Goal: Task Accomplishment & Management: Manage account settings

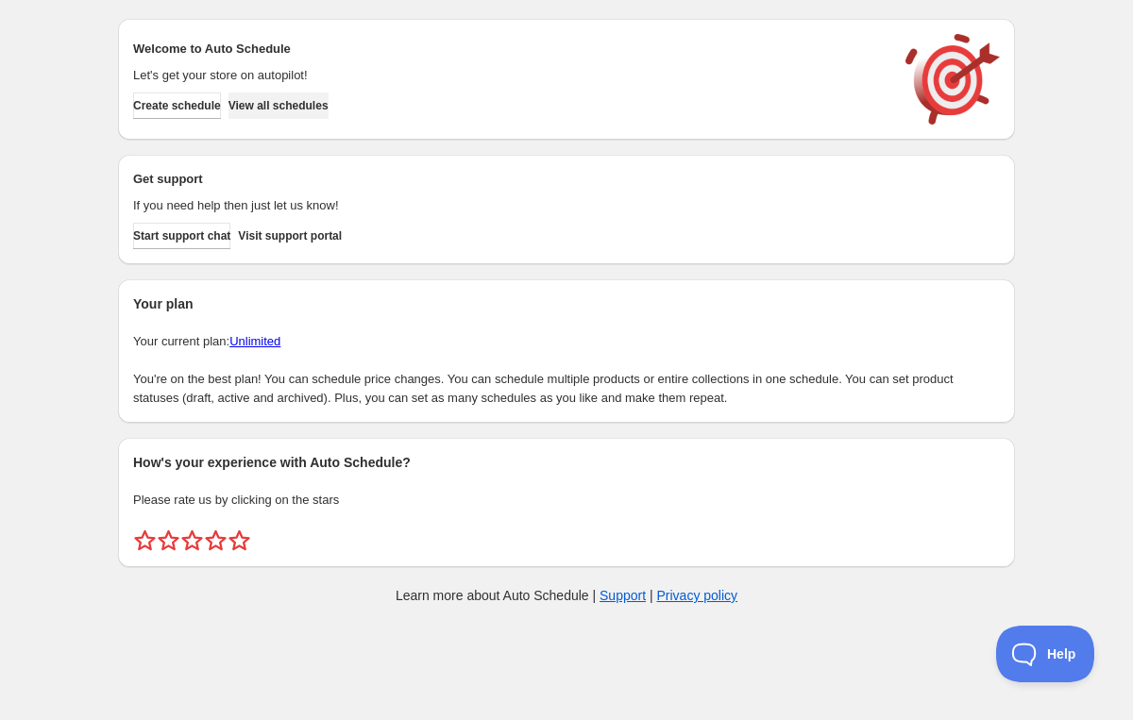
click at [278, 101] on span "View all schedules" at bounding box center [278, 105] width 100 height 15
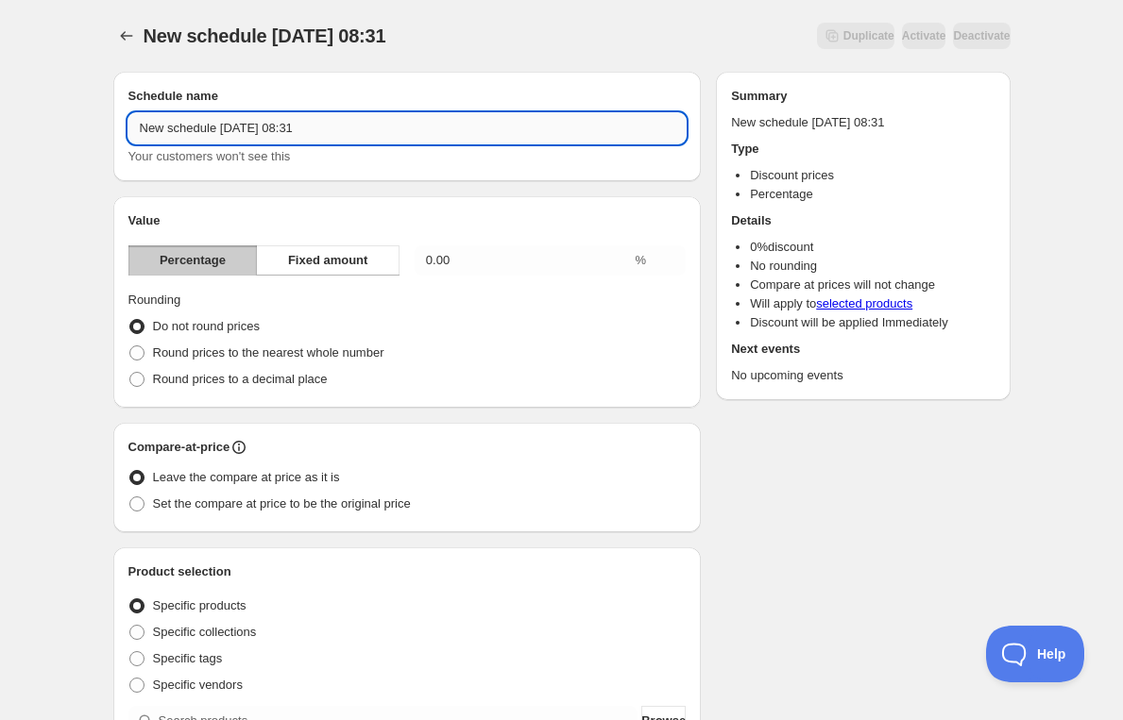
click at [386, 126] on input "New schedule Sep 05 2025 08:31" at bounding box center [407, 128] width 558 height 30
drag, startPoint x: 398, startPoint y: 126, endPoint x: 33, endPoint y: 126, distance: 365.4
click at [33, 126] on div "New schedule Sep 05 2025 08:31. This page is ready New schedule Sep 05 2025 08:…" at bounding box center [561, 698] width 1123 height 1397
type input "Test Manu"
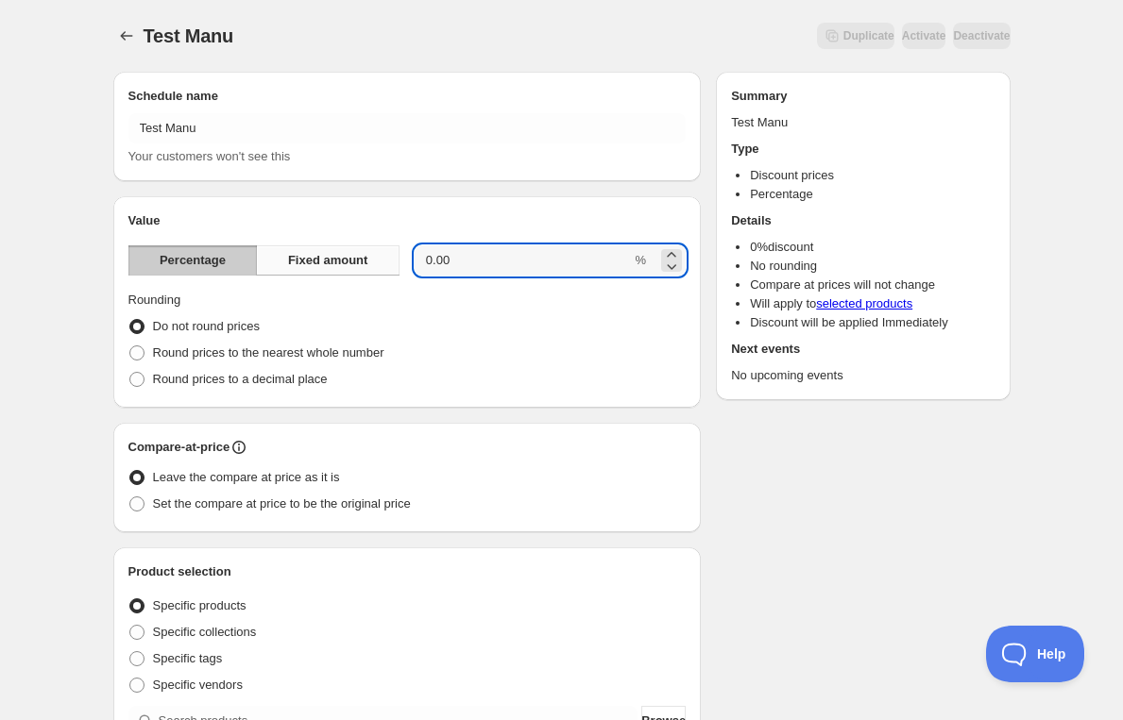
drag, startPoint x: 478, startPoint y: 257, endPoint x: 396, endPoint y: 256, distance: 82.2
click at [396, 256] on div "Percentage Fixed amount 0.00 %" at bounding box center [407, 260] width 558 height 30
type input "20"
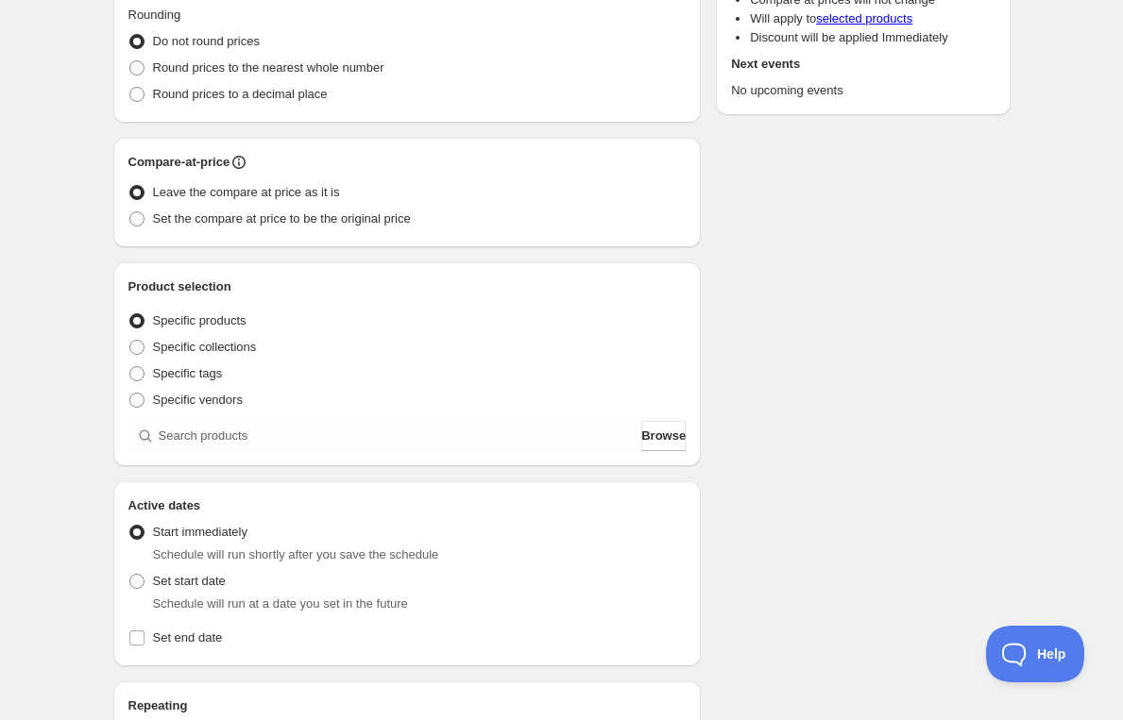
scroll to position [320, 0]
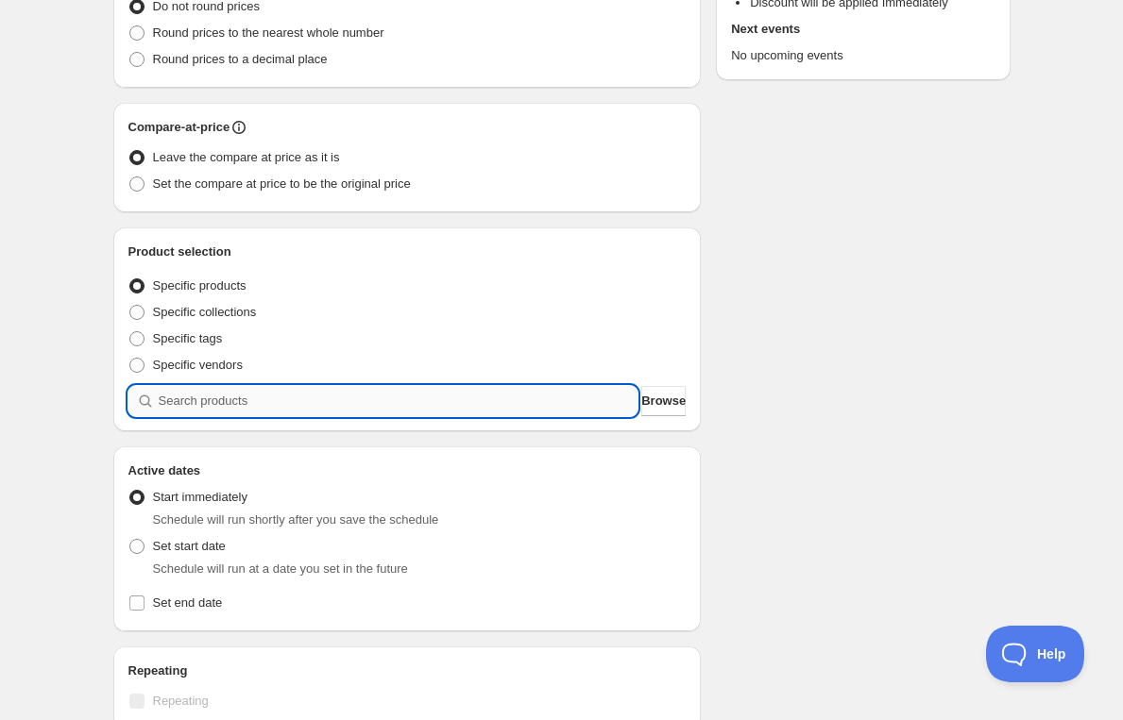
click at [234, 399] on input "search" at bounding box center [399, 401] width 480 height 30
paste input "2/10128TB"
type input "2/10128TB"
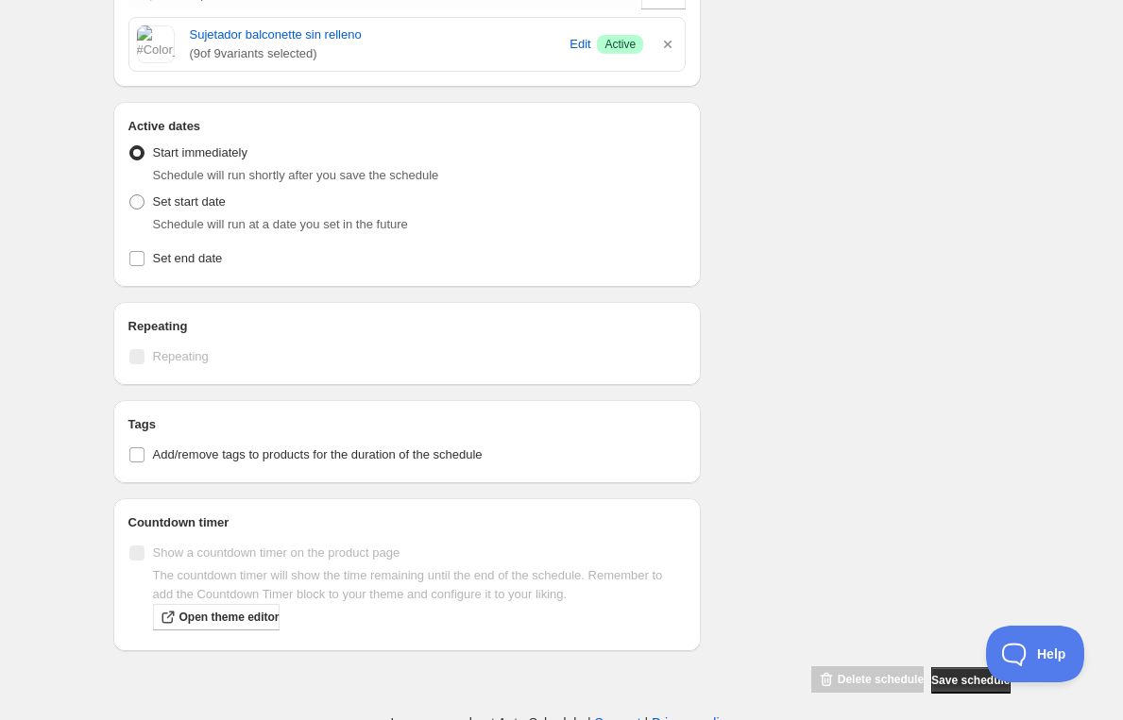
scroll to position [731, 0]
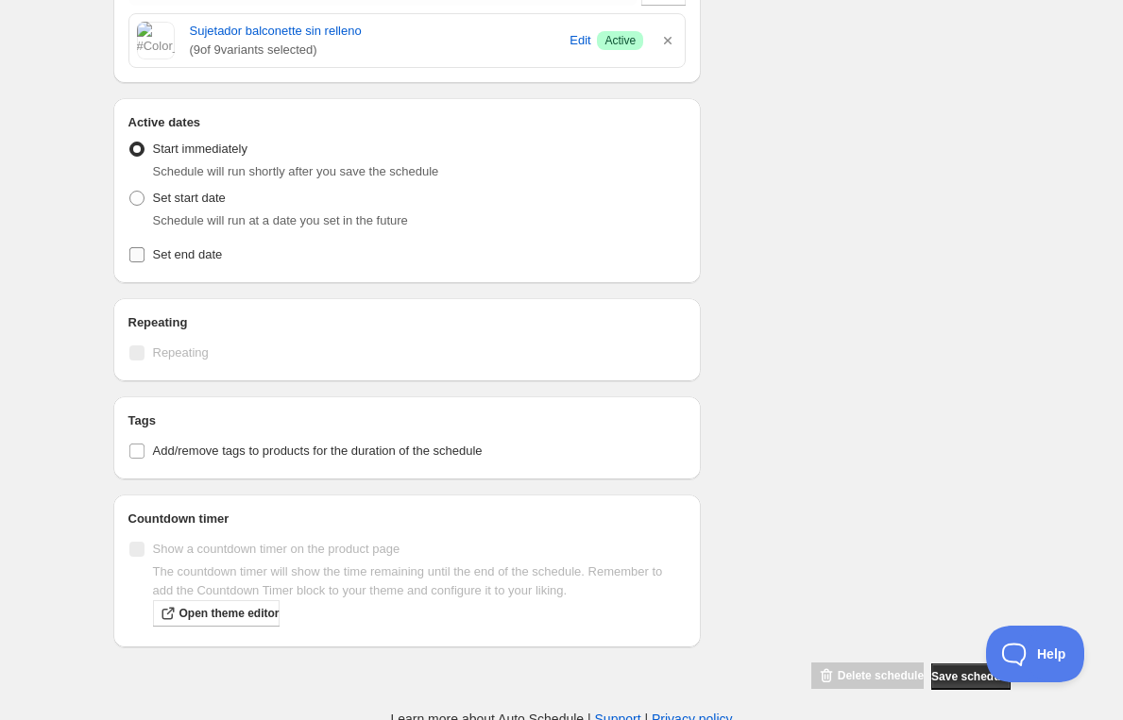
click at [136, 258] on input "Set end date" at bounding box center [136, 254] width 15 height 15
checkbox input "true"
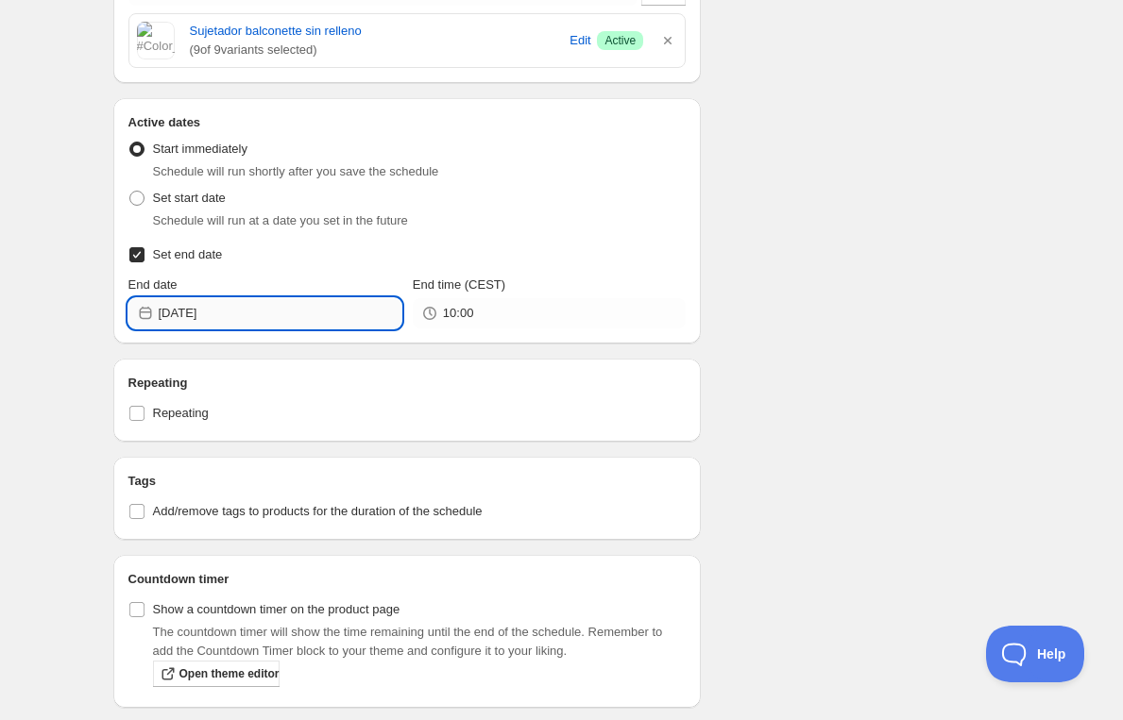
click at [280, 313] on input "[DATE]" at bounding box center [280, 313] width 243 height 30
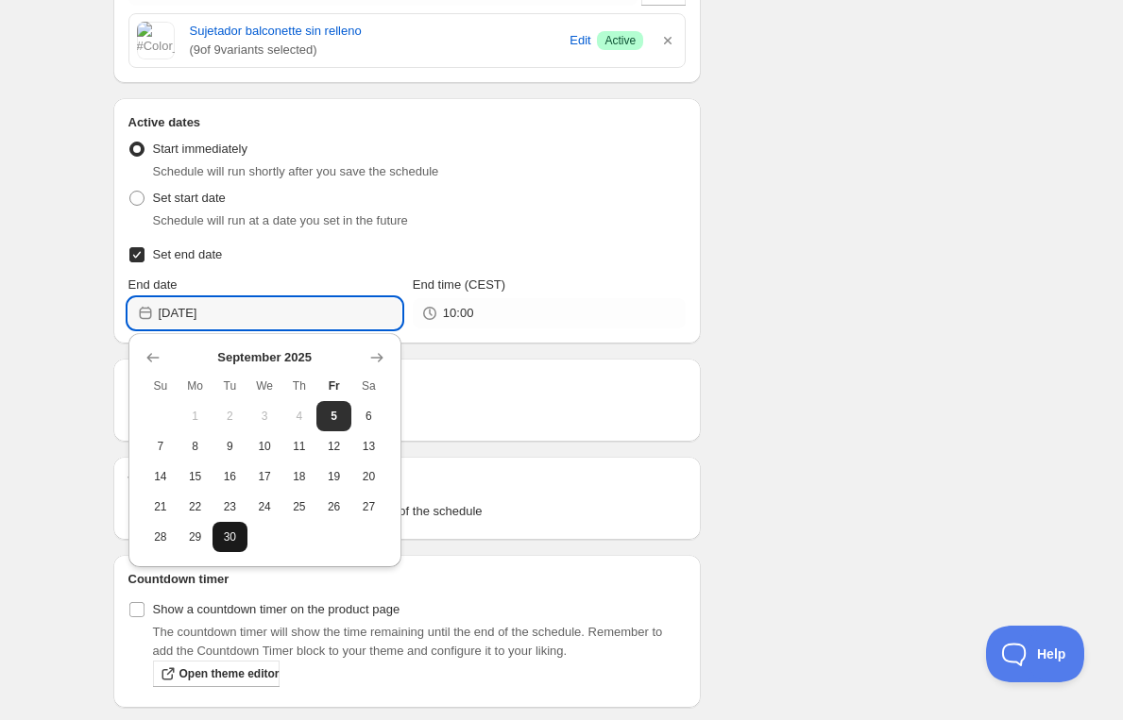
click at [222, 530] on span "30" at bounding box center [230, 537] width 20 height 15
type input "[DATE]"
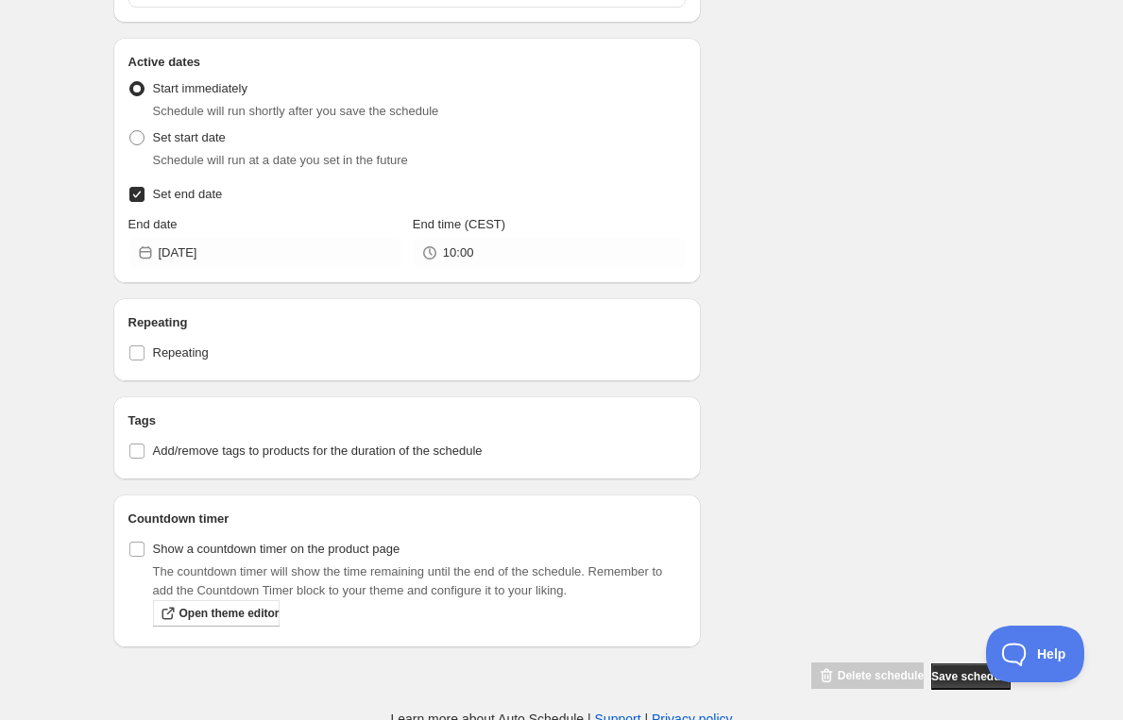
scroll to position [798, 0]
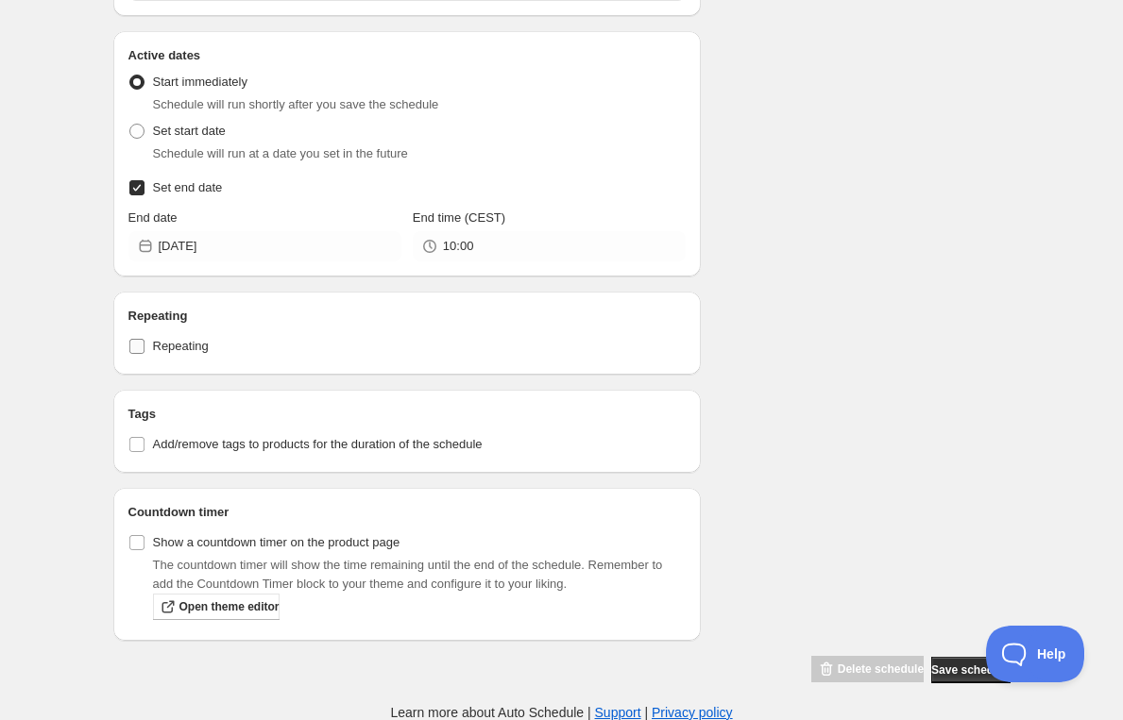
click at [146, 347] on label "Repeating" at bounding box center [407, 346] width 558 height 26
click at [144, 347] on input "Repeating" at bounding box center [136, 346] width 15 height 15
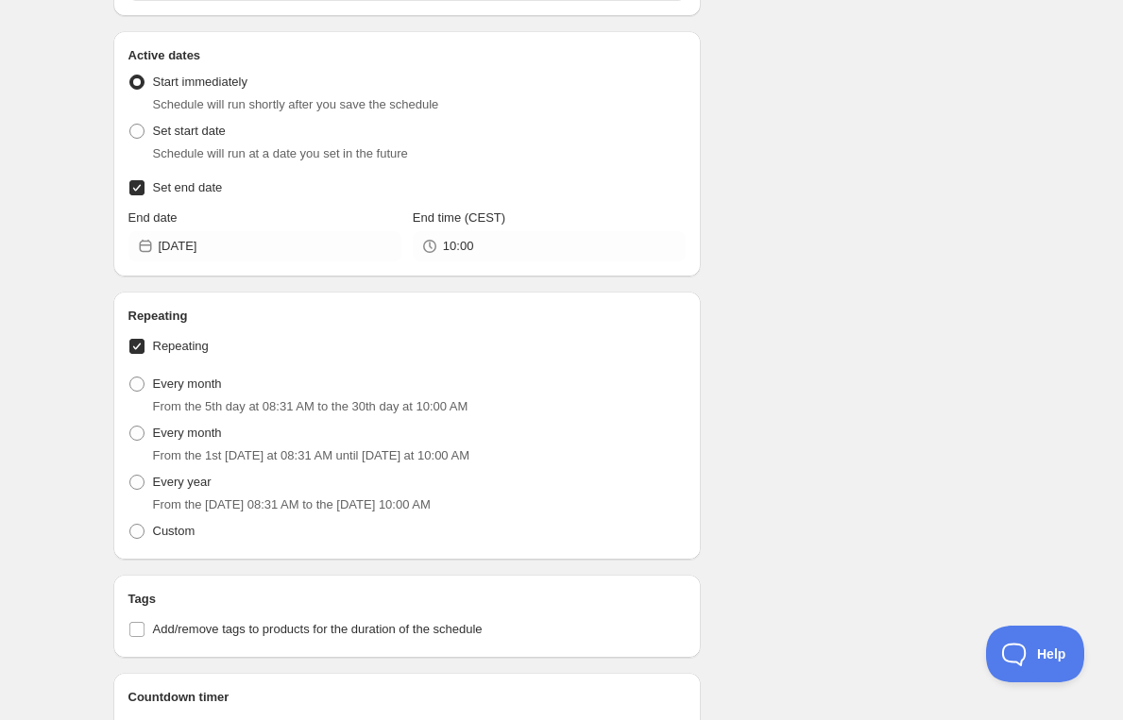
scroll to position [964, 0]
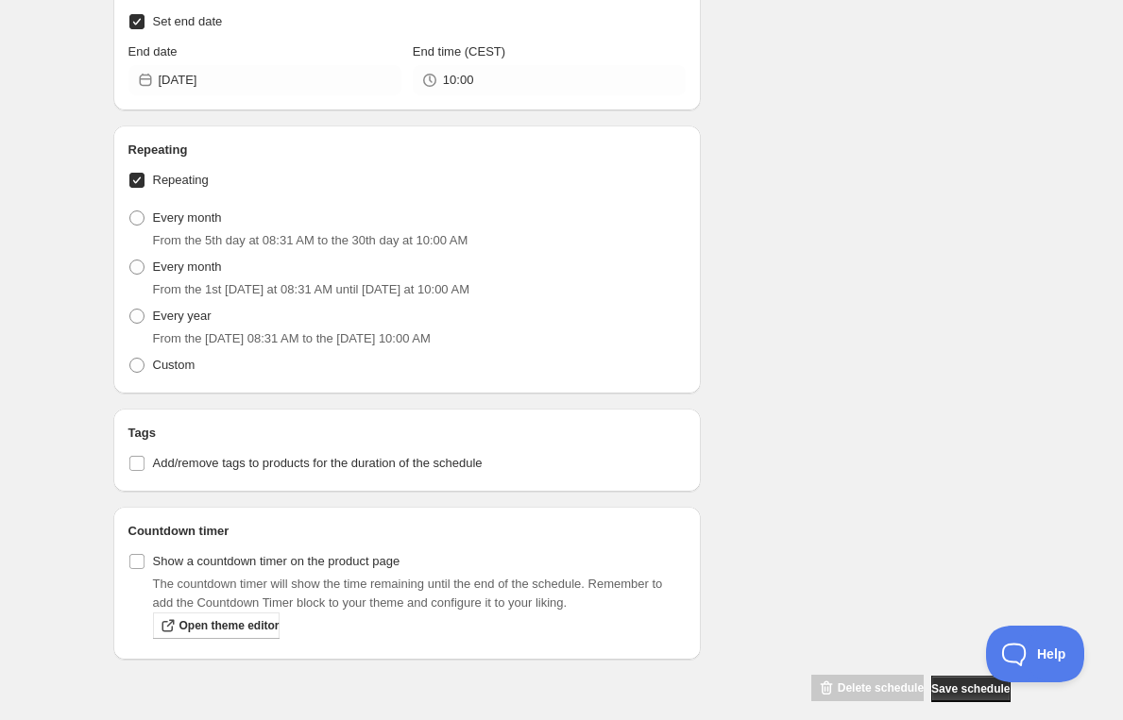
click at [148, 181] on label "Repeating" at bounding box center [407, 180] width 558 height 26
click at [144, 181] on input "Repeating" at bounding box center [136, 180] width 15 height 15
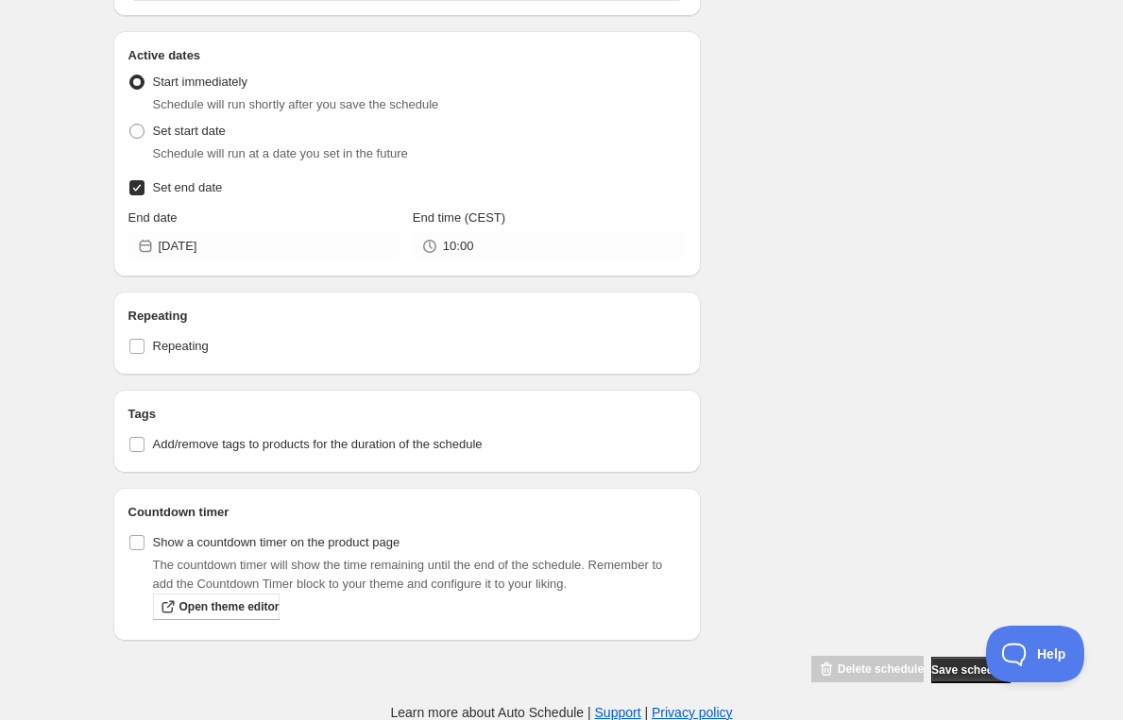
click at [152, 329] on div "Repeating Repeating" at bounding box center [407, 333] width 558 height 53
click at [153, 344] on span "Repeating" at bounding box center [181, 346] width 56 height 14
click at [144, 344] on input "Repeating" at bounding box center [136, 346] width 15 height 15
checkbox input "true"
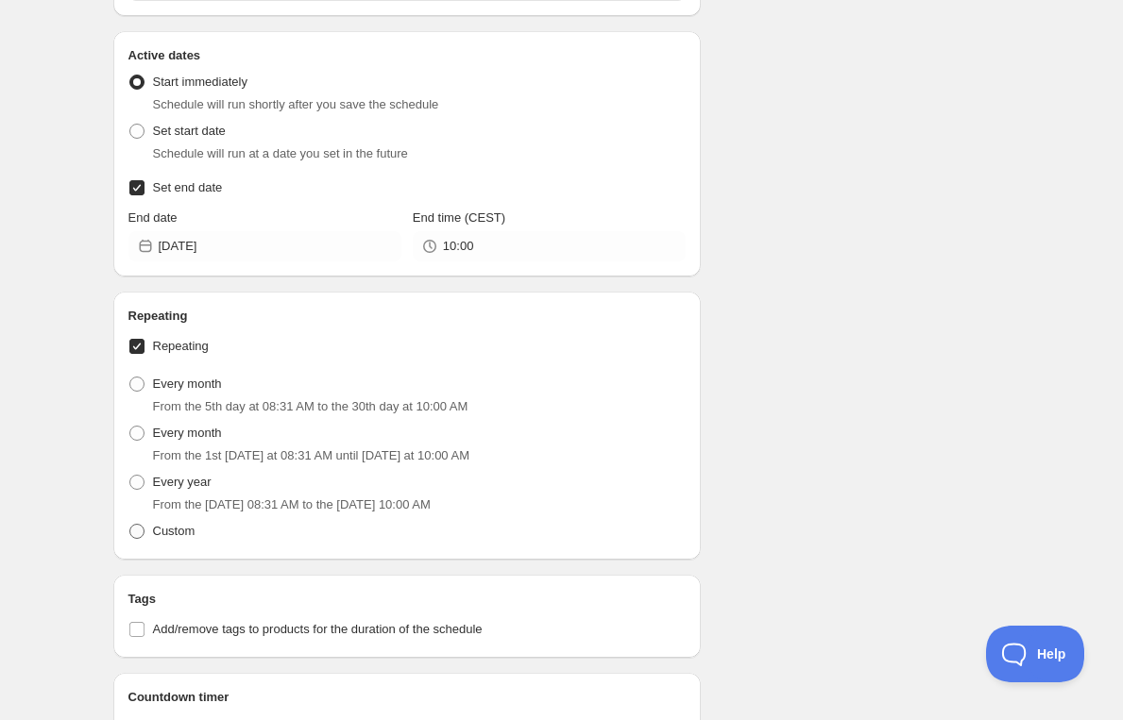
click at [157, 540] on span "Custom" at bounding box center [174, 531] width 42 height 19
click at [130, 525] on input "Custom" at bounding box center [129, 524] width 1 height 1
radio input "true"
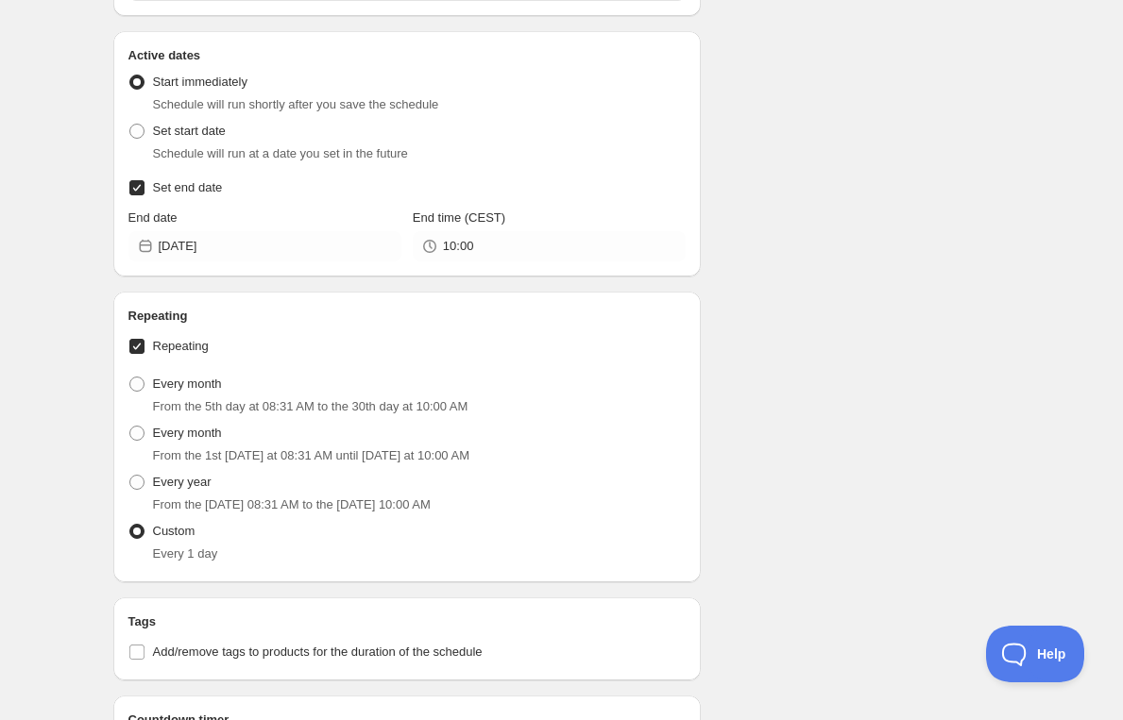
click at [139, 351] on input "Repeating" at bounding box center [136, 346] width 15 height 15
checkbox input "false"
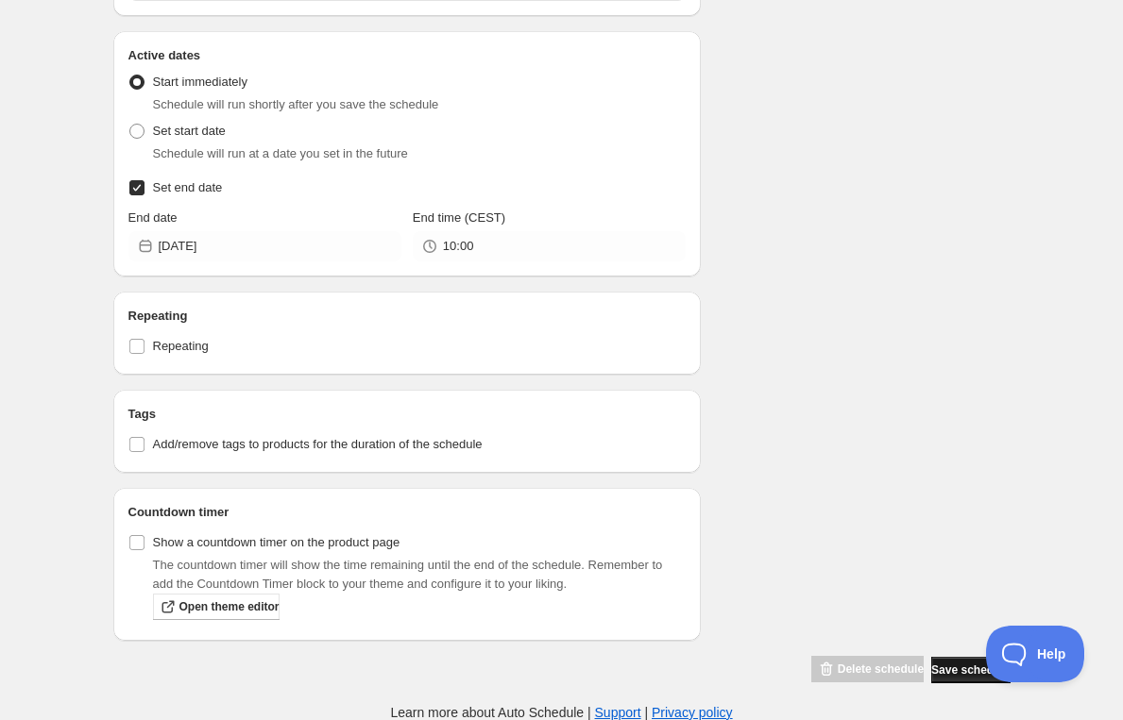
click at [953, 663] on span "Save schedule" at bounding box center [970, 670] width 78 height 15
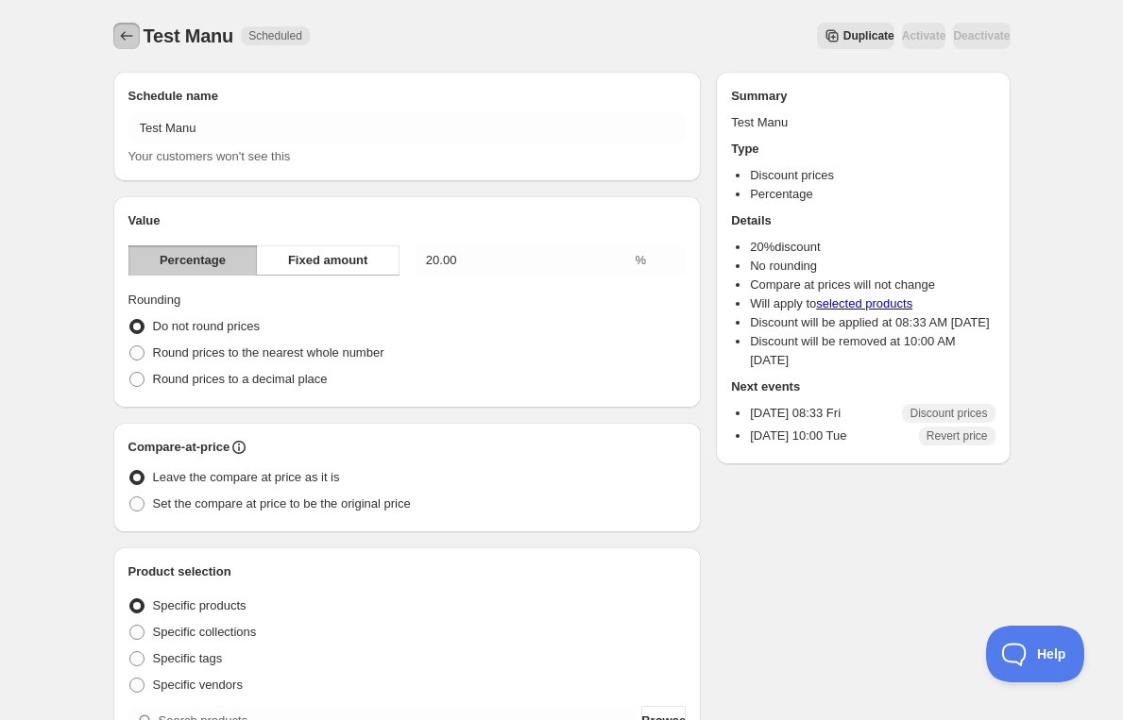
click at [120, 37] on icon "Schedules" at bounding box center [126, 35] width 19 height 19
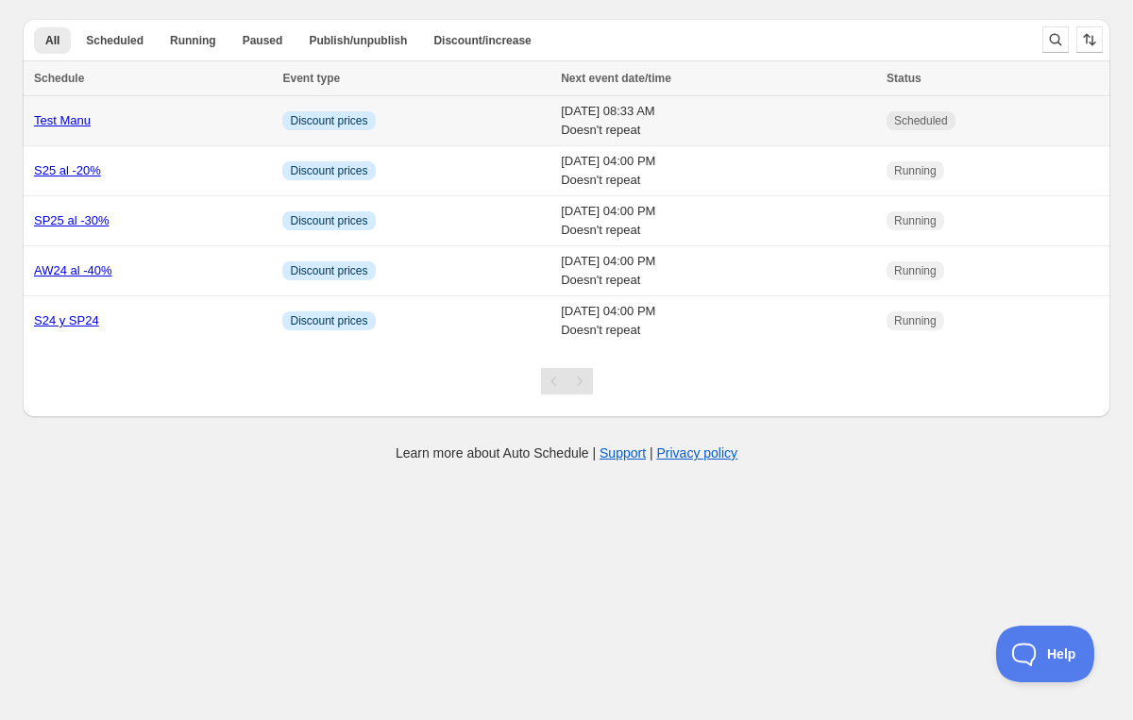
click at [295, 121] on span "Discount prices" at bounding box center [328, 120] width 77 height 15
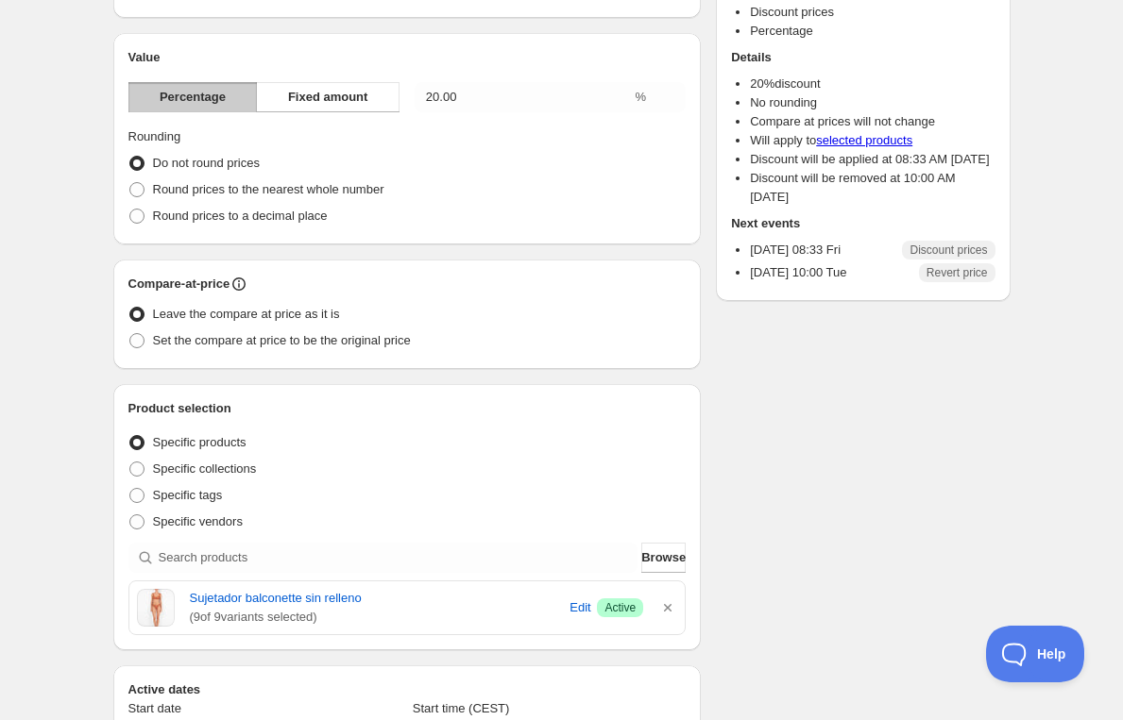
scroll to position [544, 0]
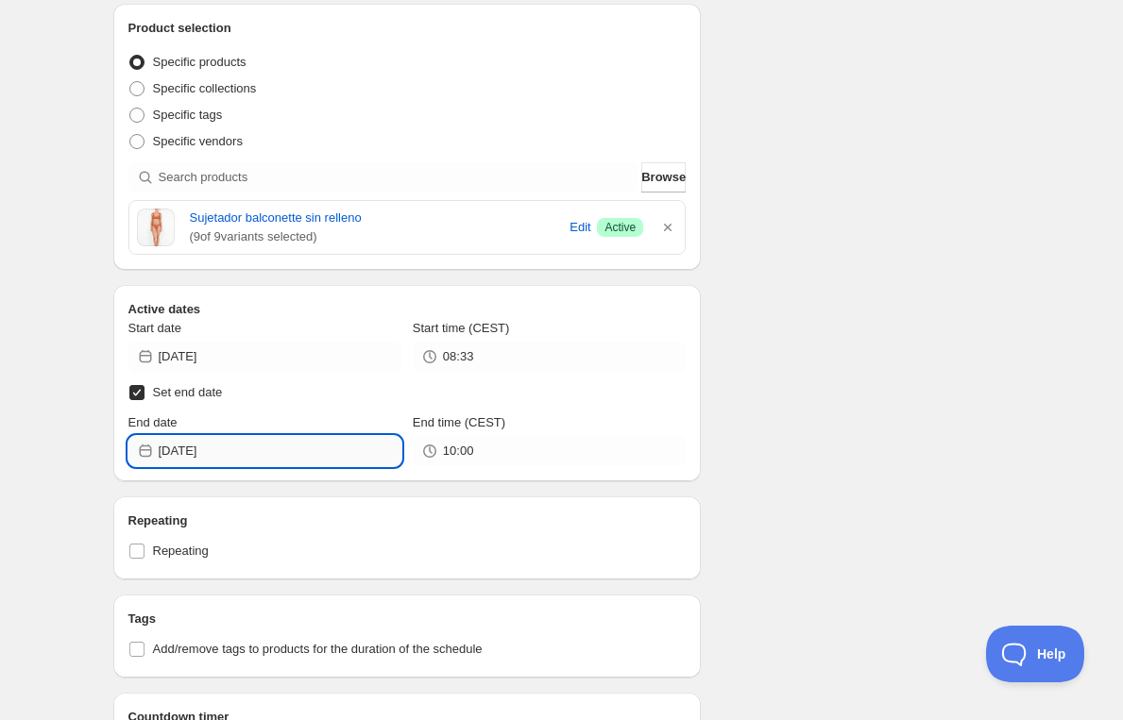
click at [263, 451] on input "[DATE]" at bounding box center [280, 451] width 243 height 30
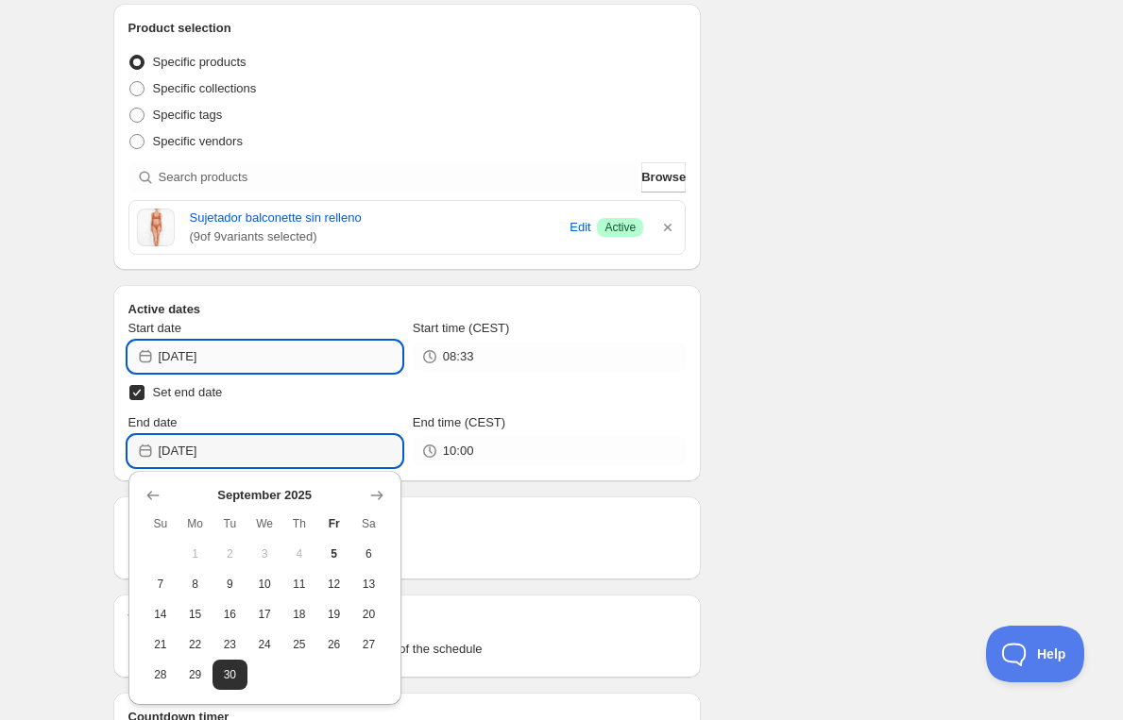
click at [285, 370] on input "[DATE]" at bounding box center [280, 357] width 243 height 30
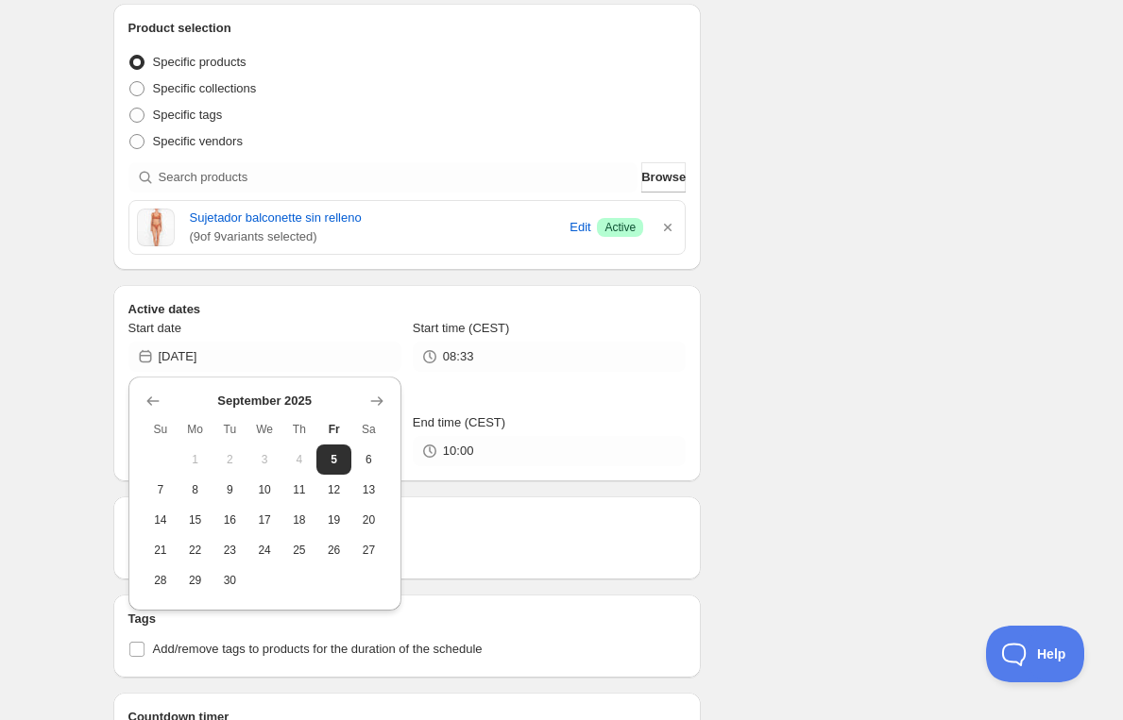
click at [823, 327] on div "Schedule name Test Manu Your customers won't see this Value Percentage Fixed am…" at bounding box center [554, 201] width 912 height 1377
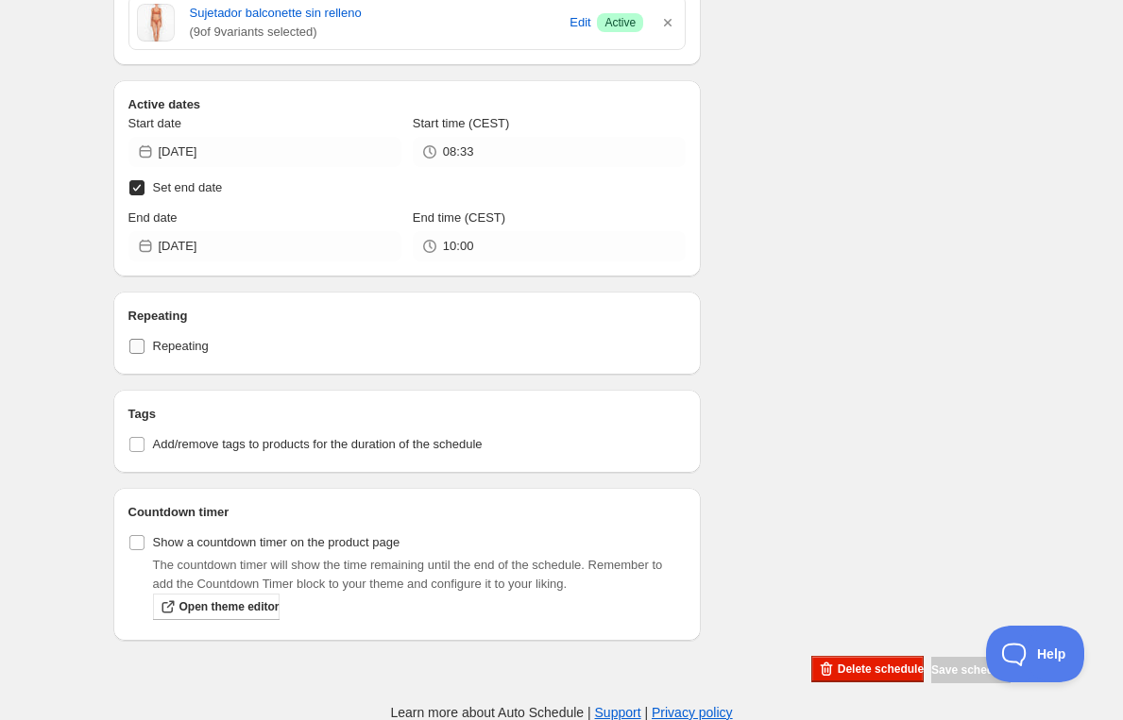
scroll to position [0, 0]
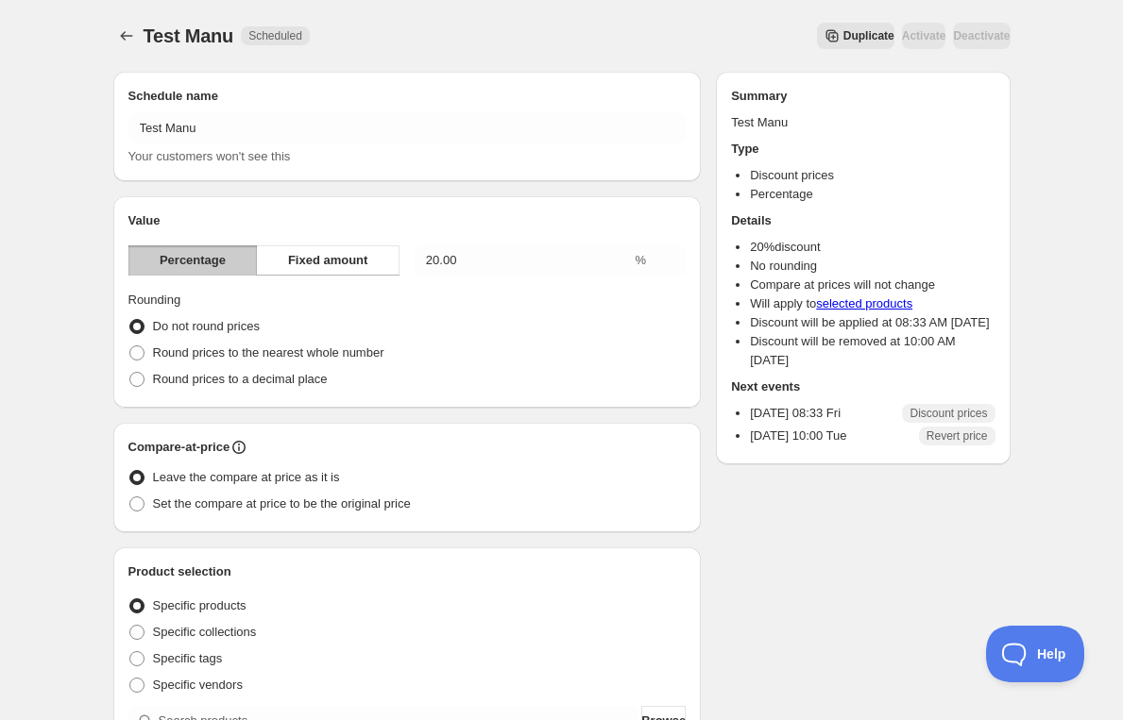
click at [902, 33] on div "Activate" at bounding box center [924, 36] width 44 height 26
click at [282, 41] on span "Scheduled" at bounding box center [275, 35] width 54 height 15
click at [129, 30] on icon "Schedules" at bounding box center [126, 35] width 19 height 19
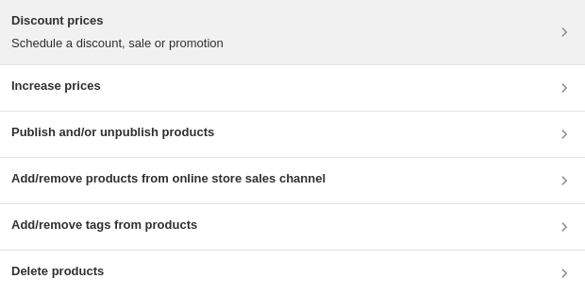
click at [224, 34] on p "Schedule a discount, sale or promotion" at bounding box center [117, 43] width 212 height 19
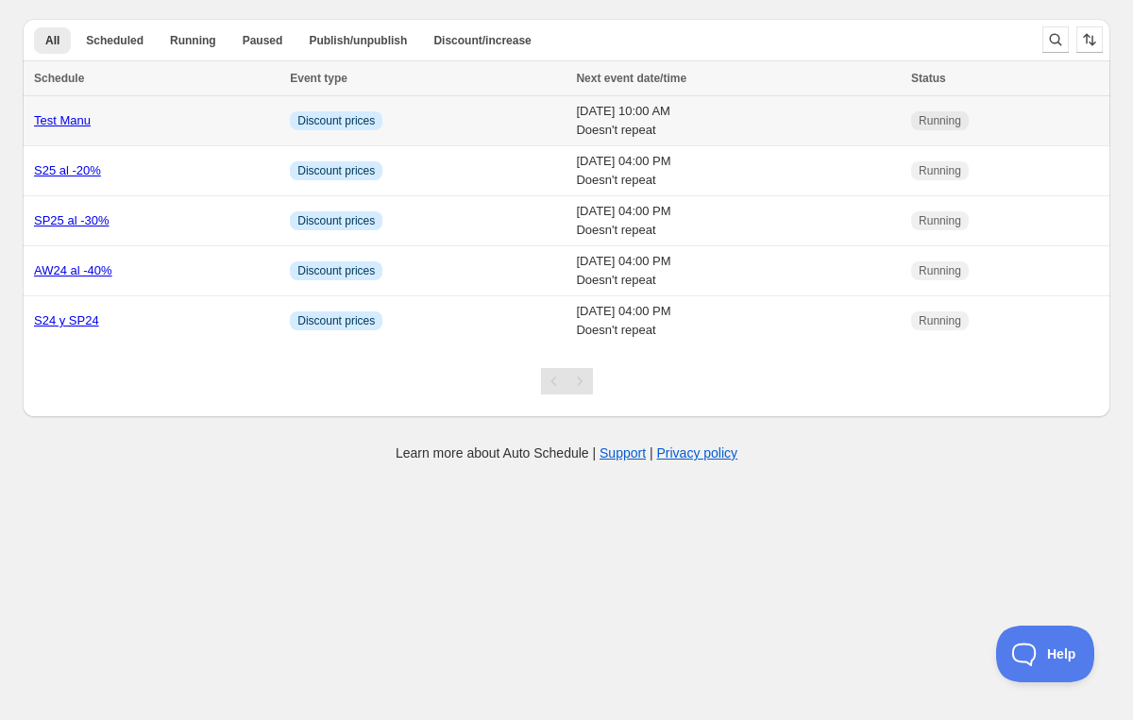
click at [76, 119] on link "Test Manu" at bounding box center [62, 120] width 57 height 14
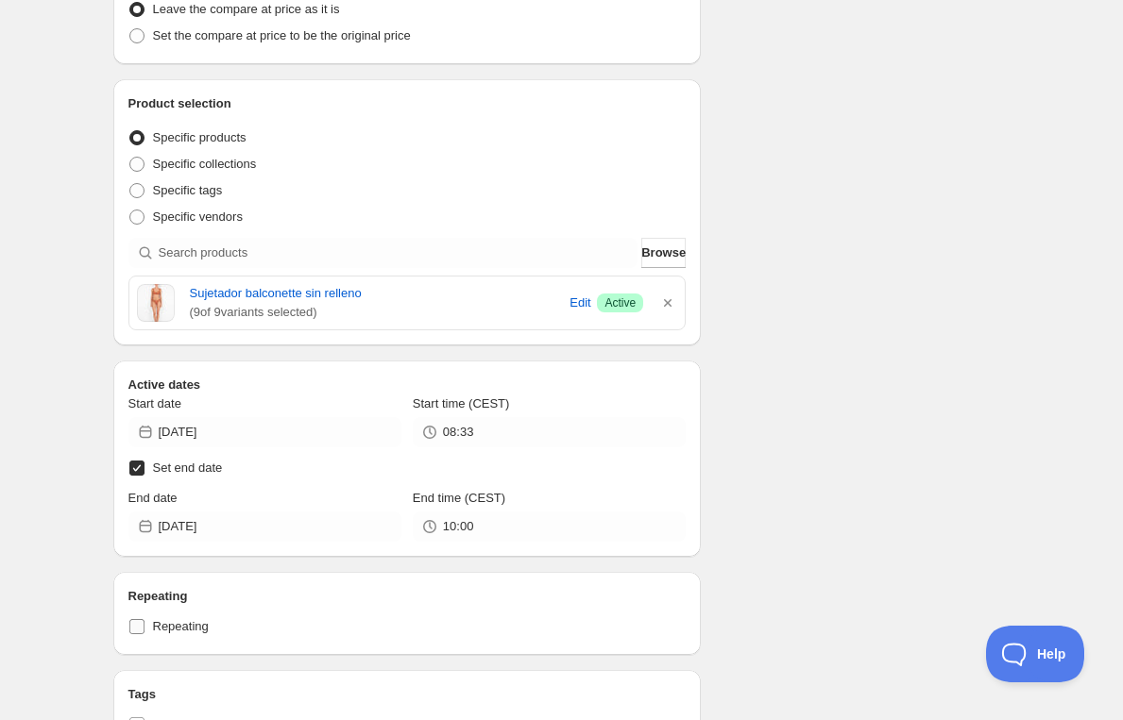
scroll to position [465, 0]
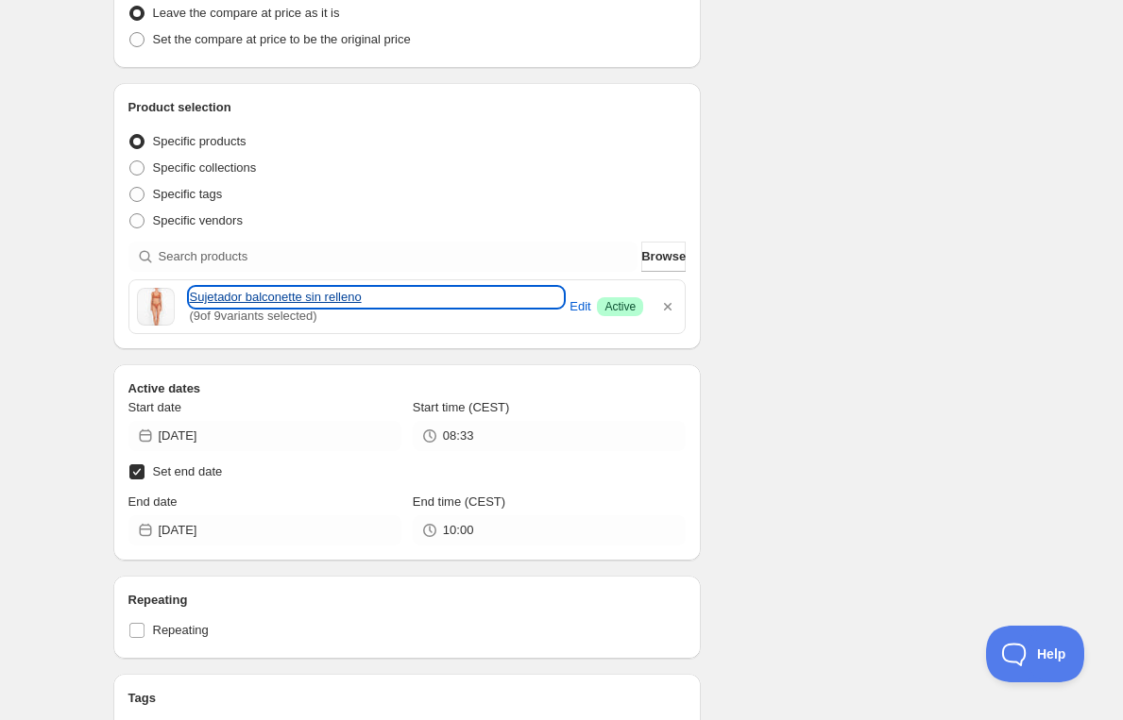
click at [321, 300] on link "Sujetador balconette sin relleno" at bounding box center [377, 297] width 374 height 19
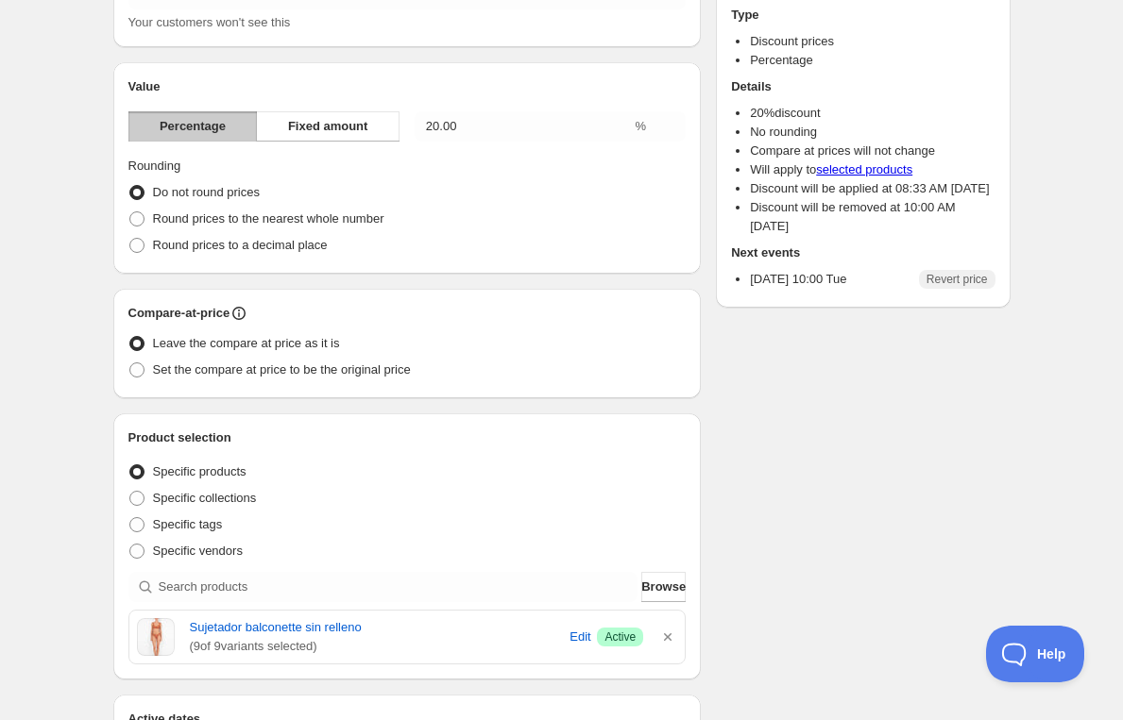
scroll to position [139, 0]
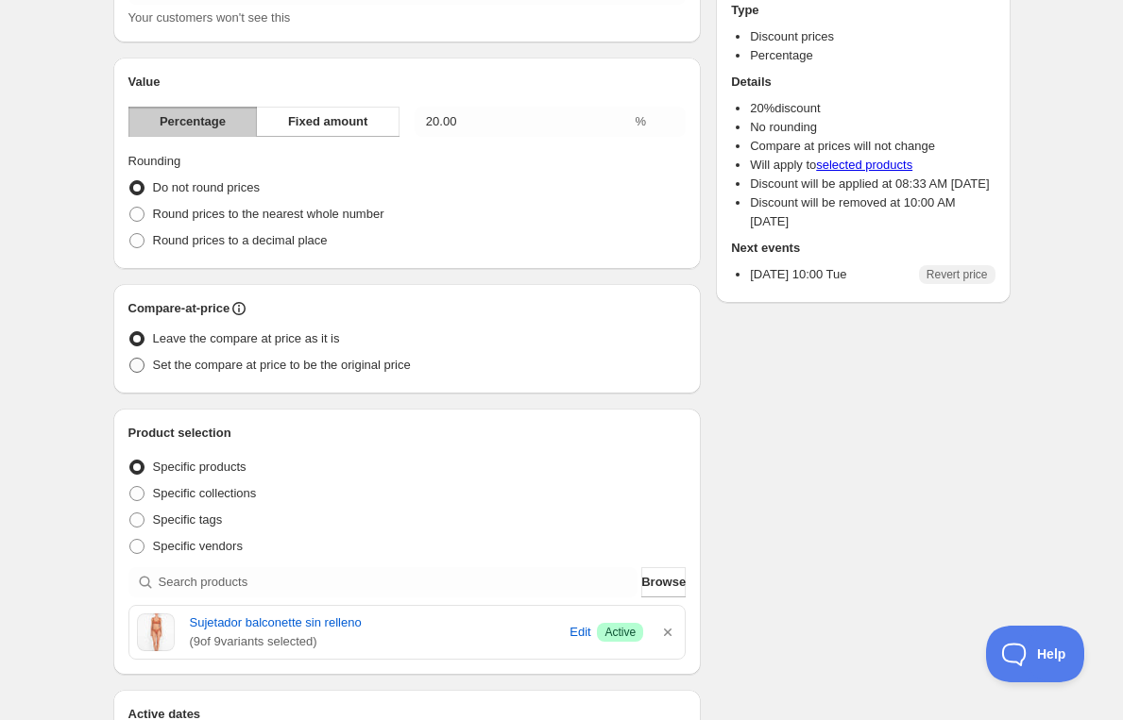
click at [254, 369] on span "Set the compare at price to be the original price" at bounding box center [282, 365] width 258 height 14
click at [130, 359] on input "Set the compare at price to be the original price" at bounding box center [129, 358] width 1 height 1
radio input "true"
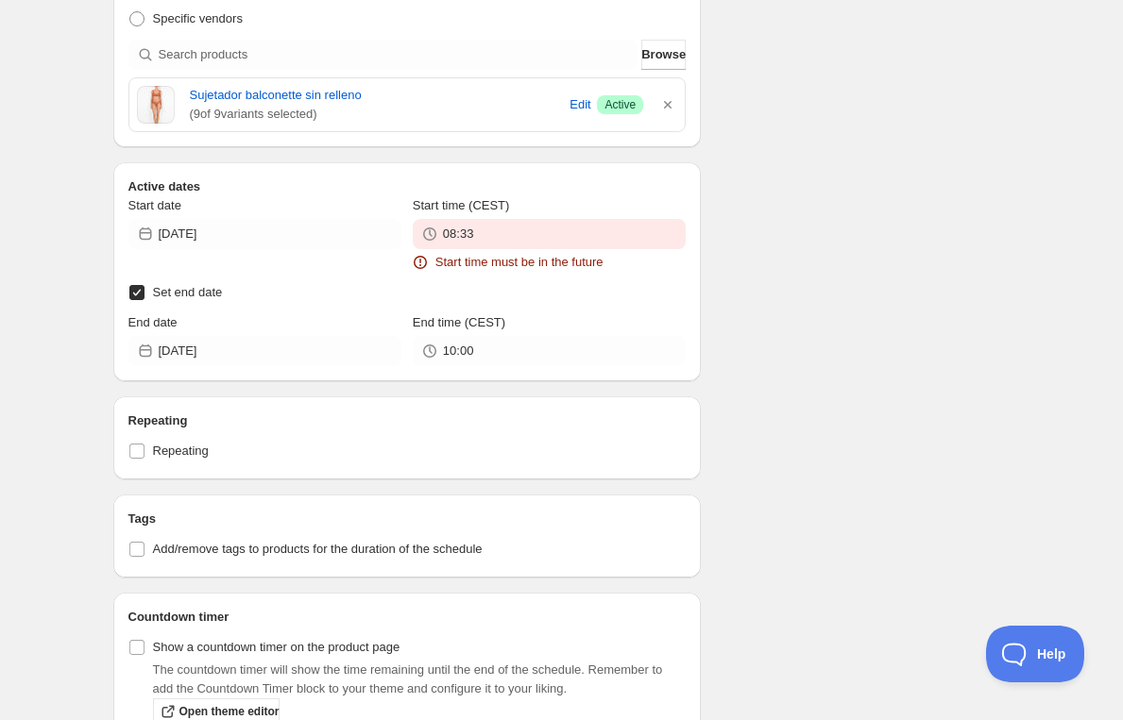
scroll to position [791, 0]
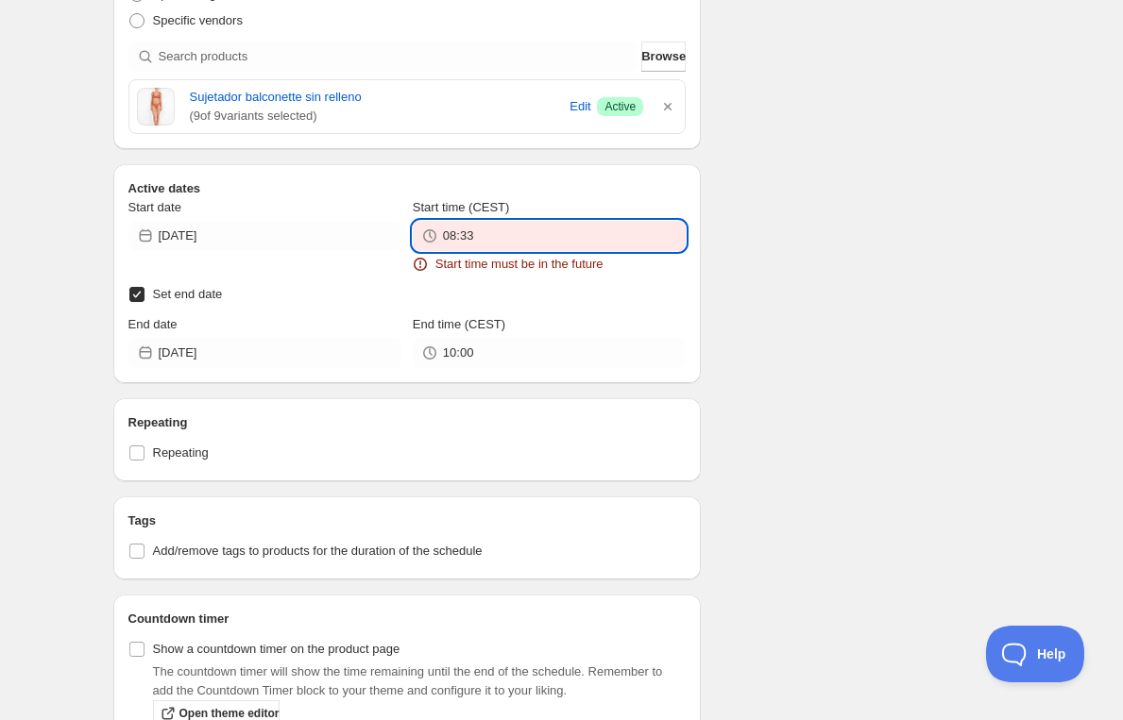
click at [503, 227] on input "08:33" at bounding box center [564, 236] width 243 height 30
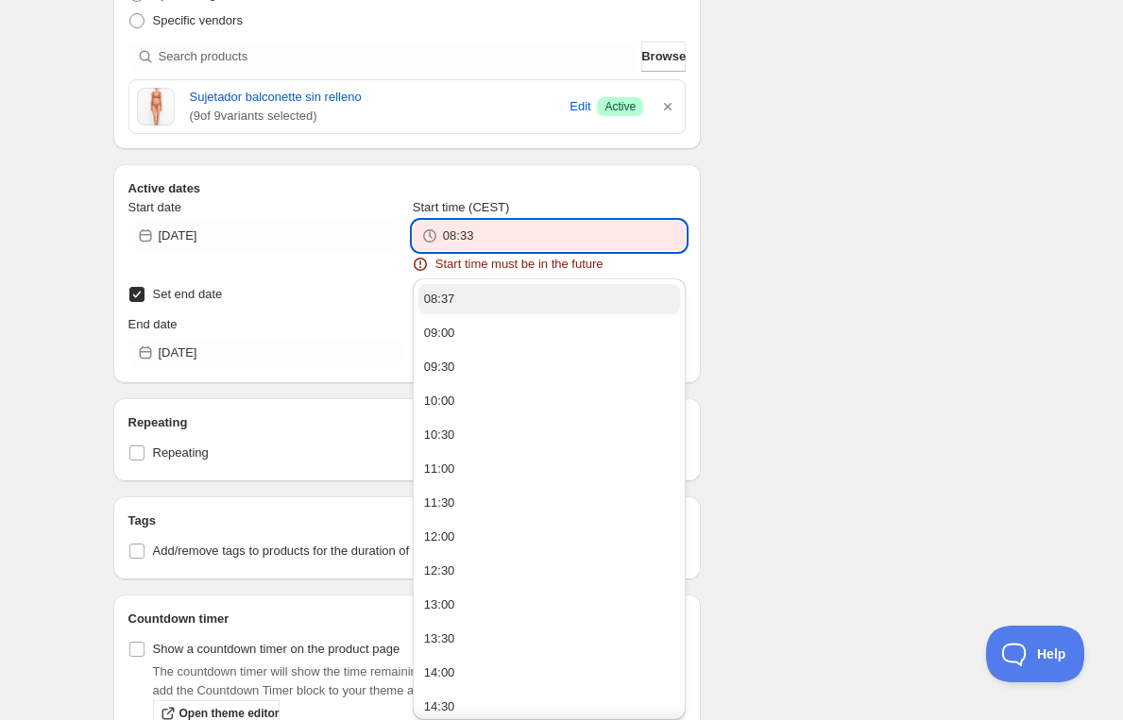
click at [484, 297] on button "08:37" at bounding box center [549, 299] width 262 height 30
click at [535, 222] on input "08:37" at bounding box center [564, 236] width 243 height 30
click at [516, 235] on input "08:37" at bounding box center [564, 236] width 243 height 30
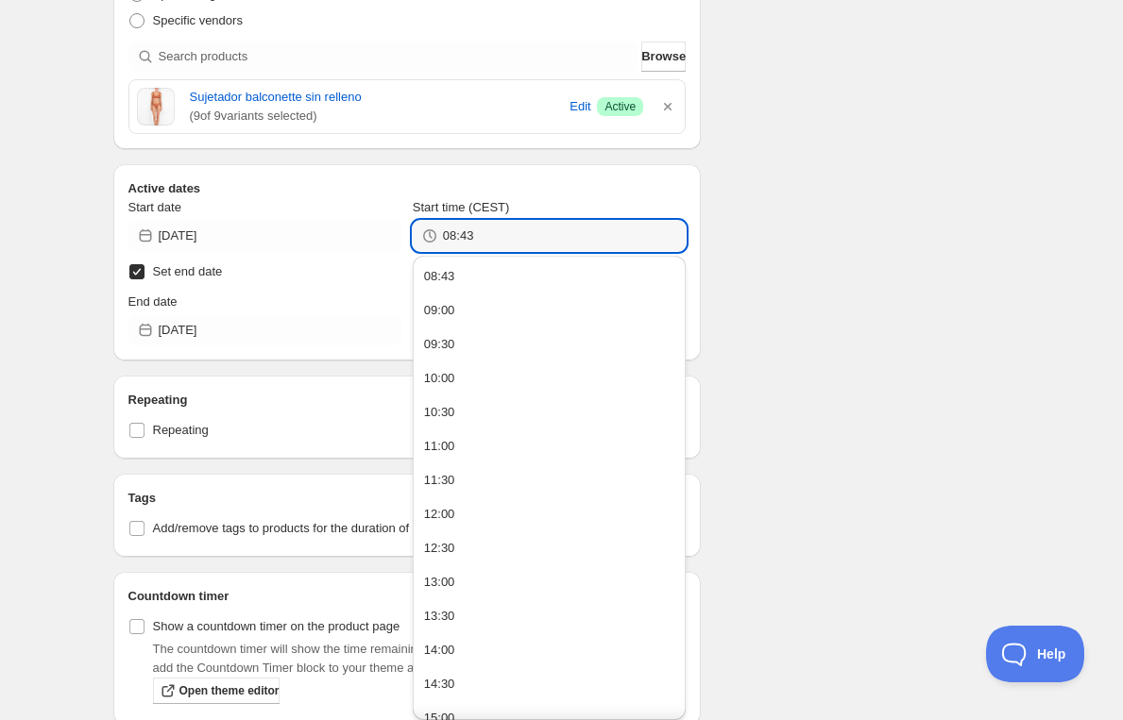
type input "08:43"
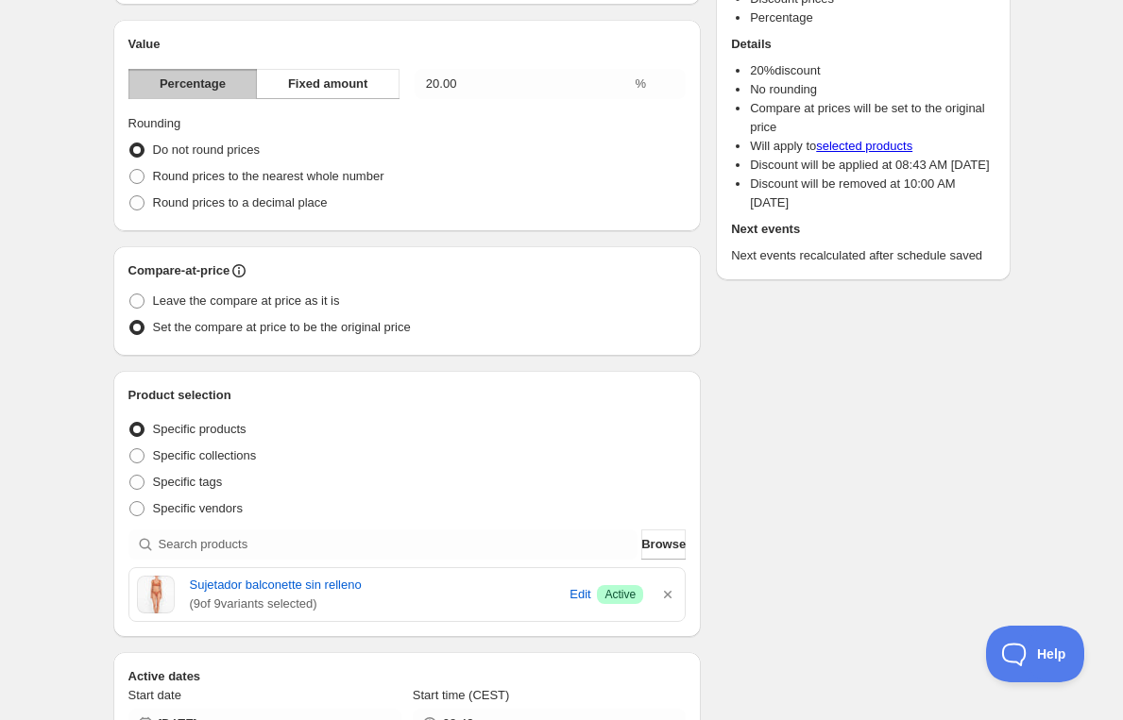
scroll to position [0, 0]
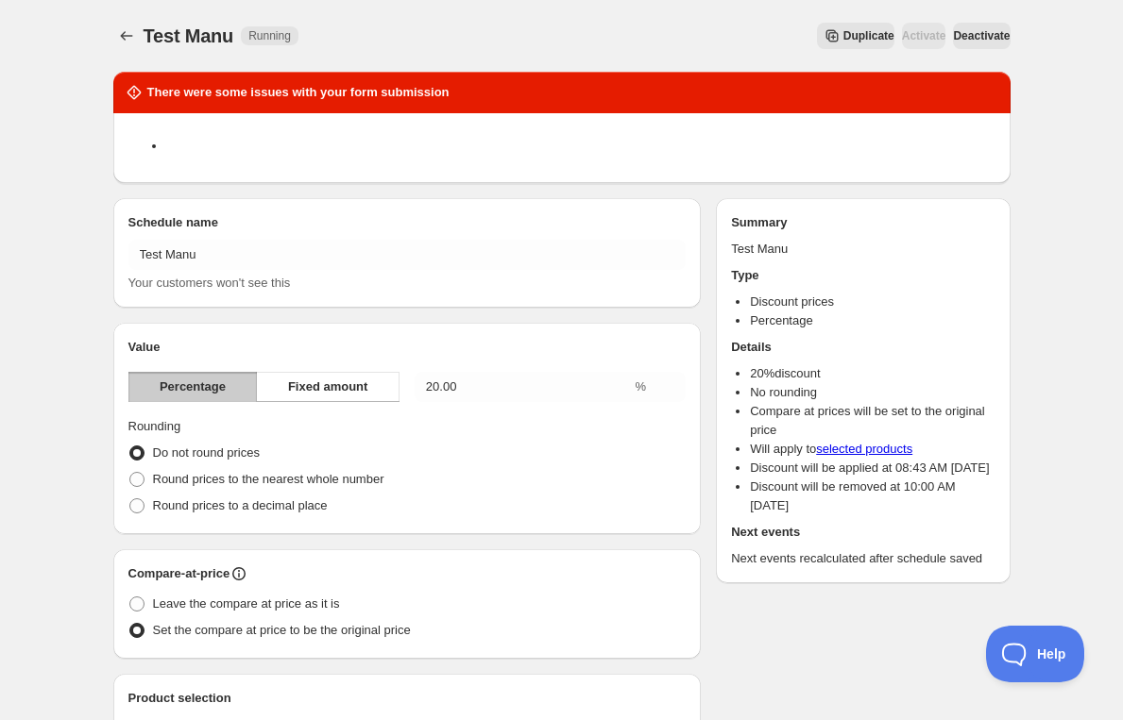
click at [964, 23] on button "Deactivate" at bounding box center [981, 36] width 57 height 26
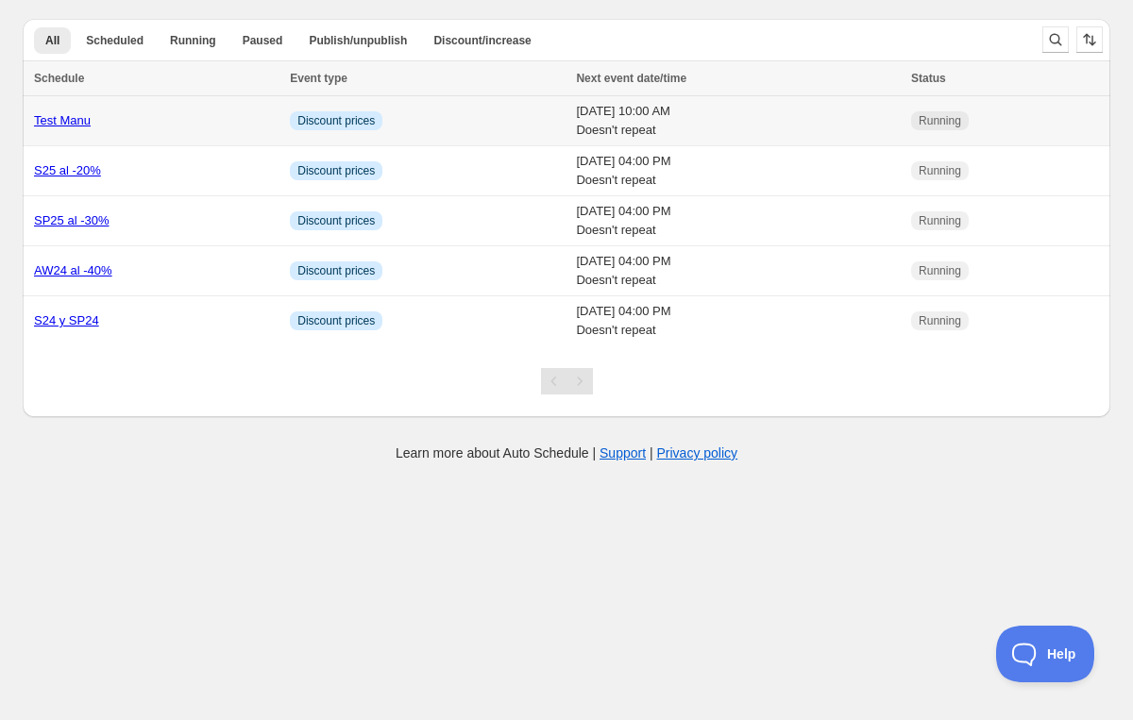
click at [79, 118] on link "Test Manu" at bounding box center [62, 120] width 57 height 14
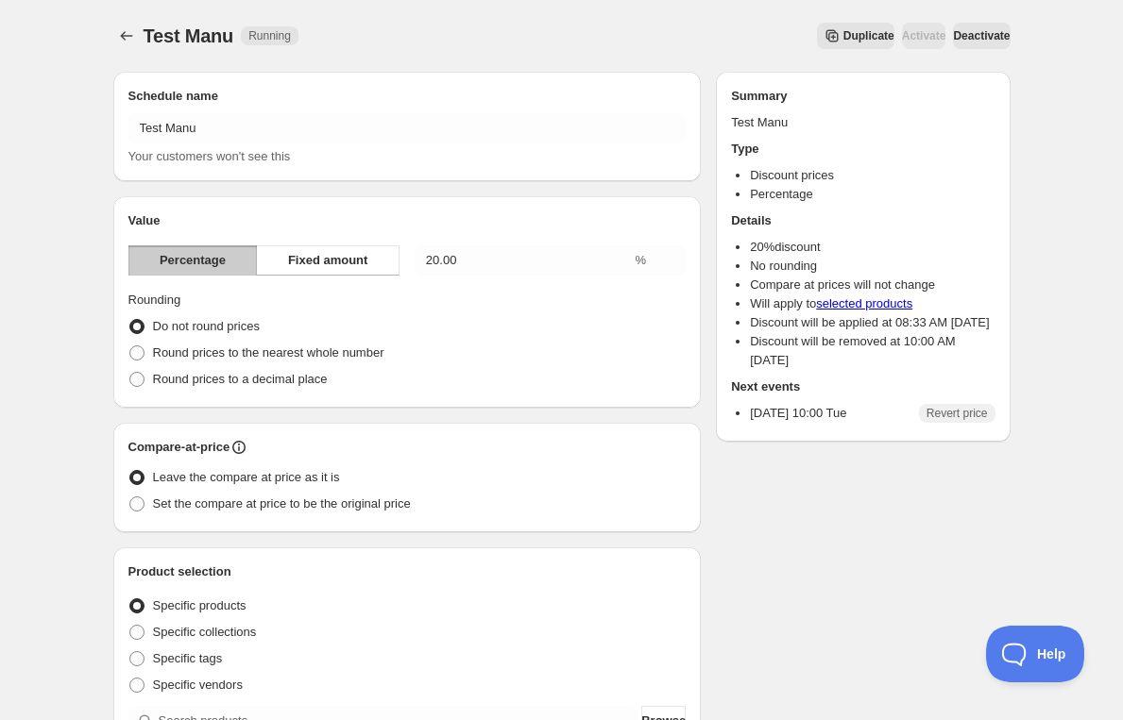
click at [962, 36] on span "Deactivate" at bounding box center [981, 35] width 57 height 15
click at [308, 506] on span "Set the compare at price to be the original price" at bounding box center [282, 504] width 258 height 14
click at [130, 498] on input "Set the compare at price to be the original price" at bounding box center [129, 497] width 1 height 1
radio input "true"
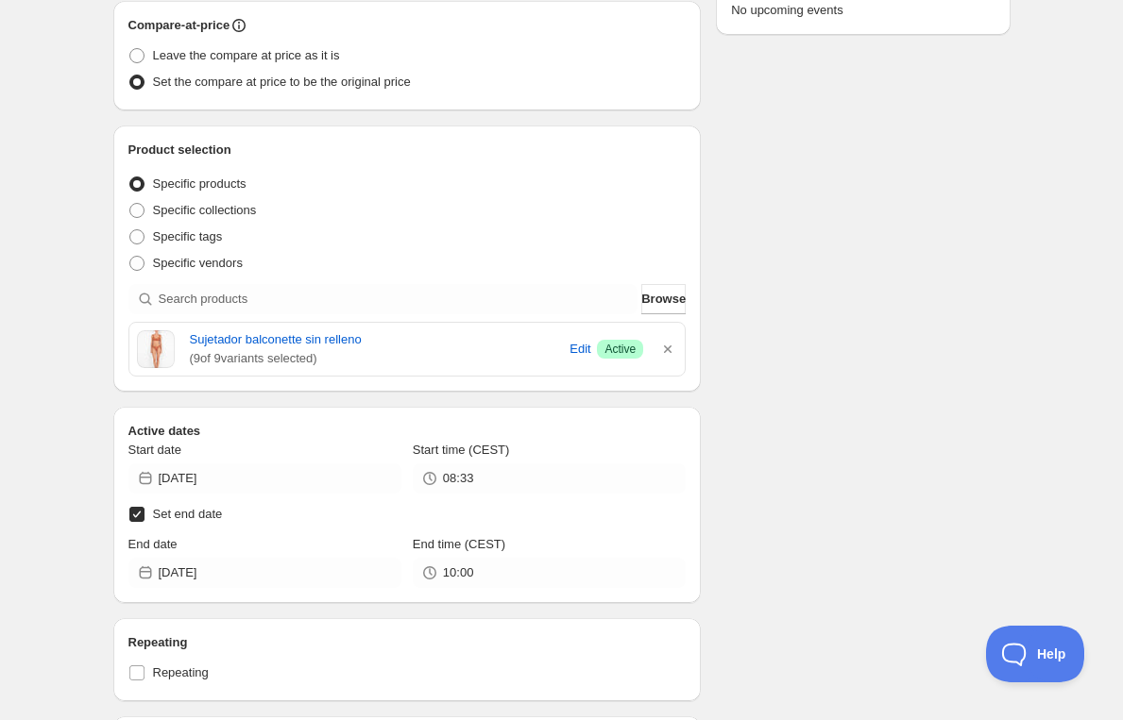
scroll to position [386, 0]
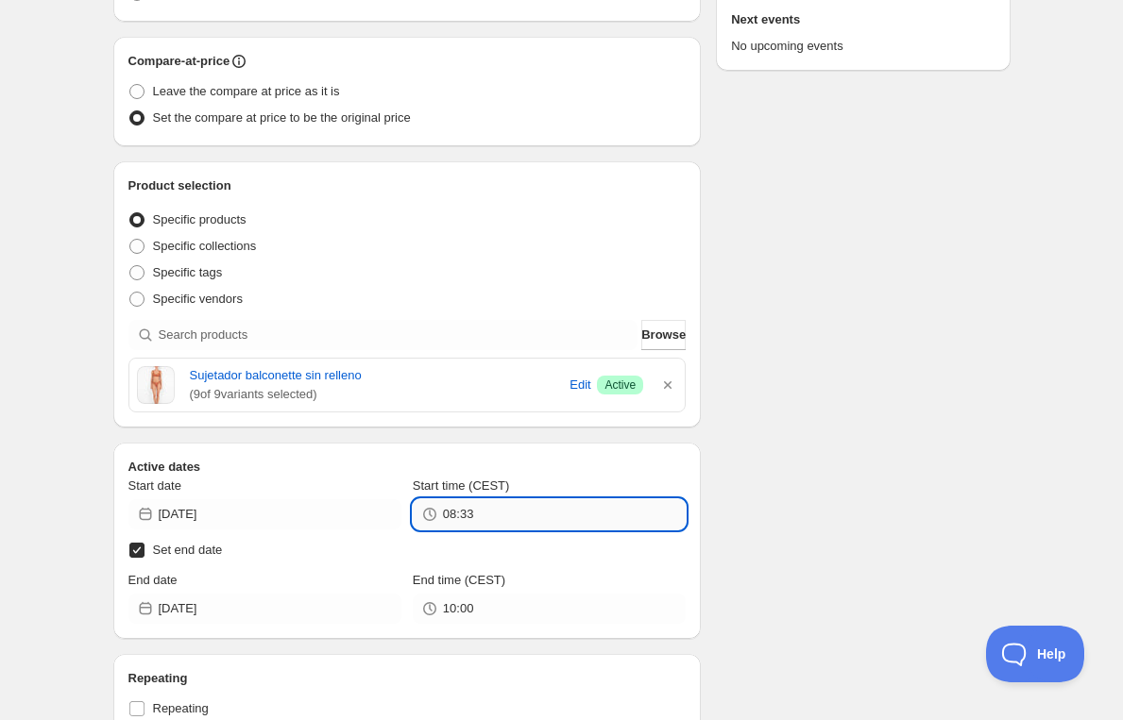
click at [510, 512] on input "08:33" at bounding box center [564, 514] width 243 height 30
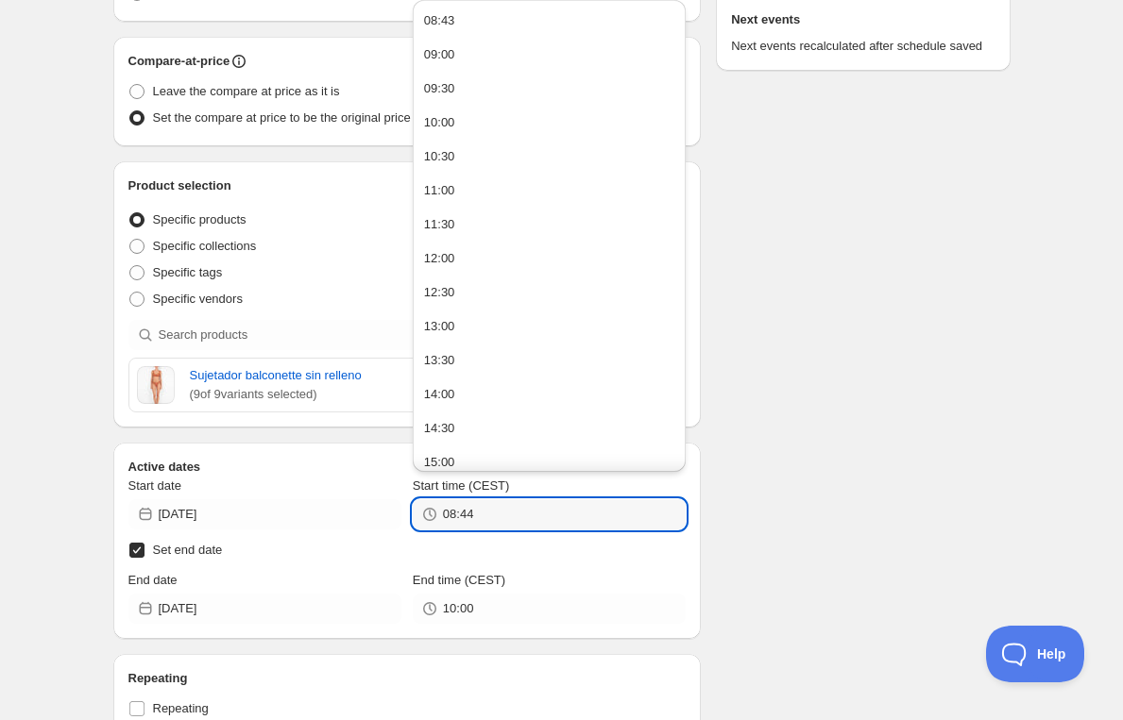
type input "08:44"
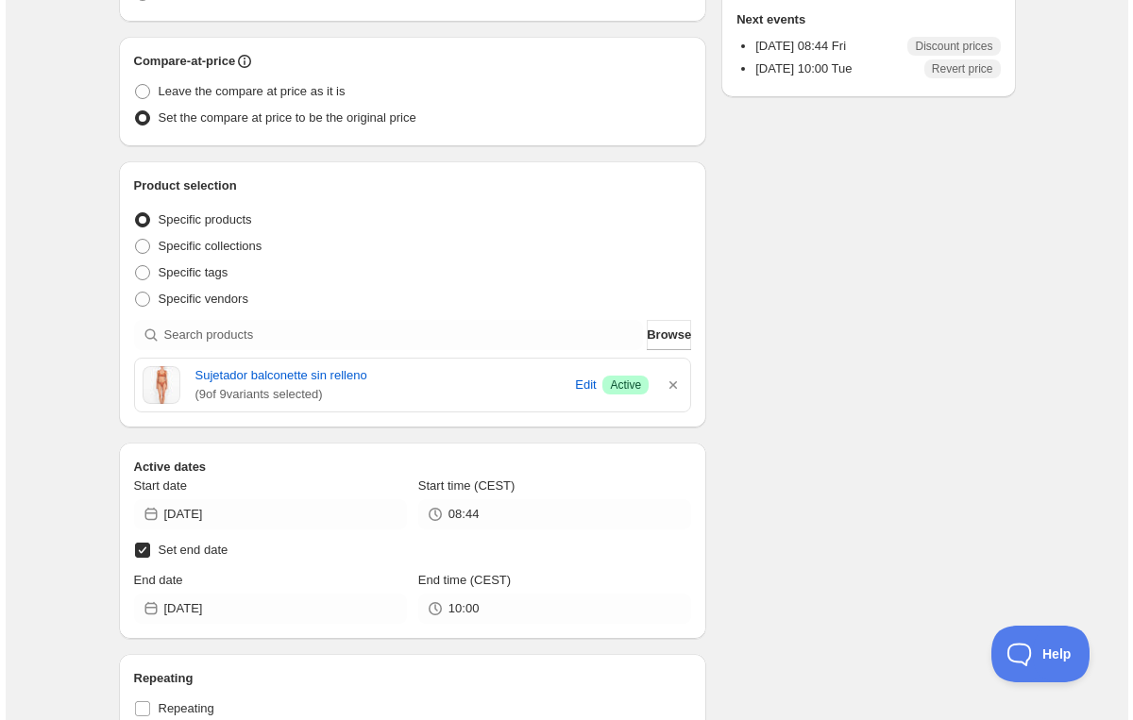
scroll to position [0, 0]
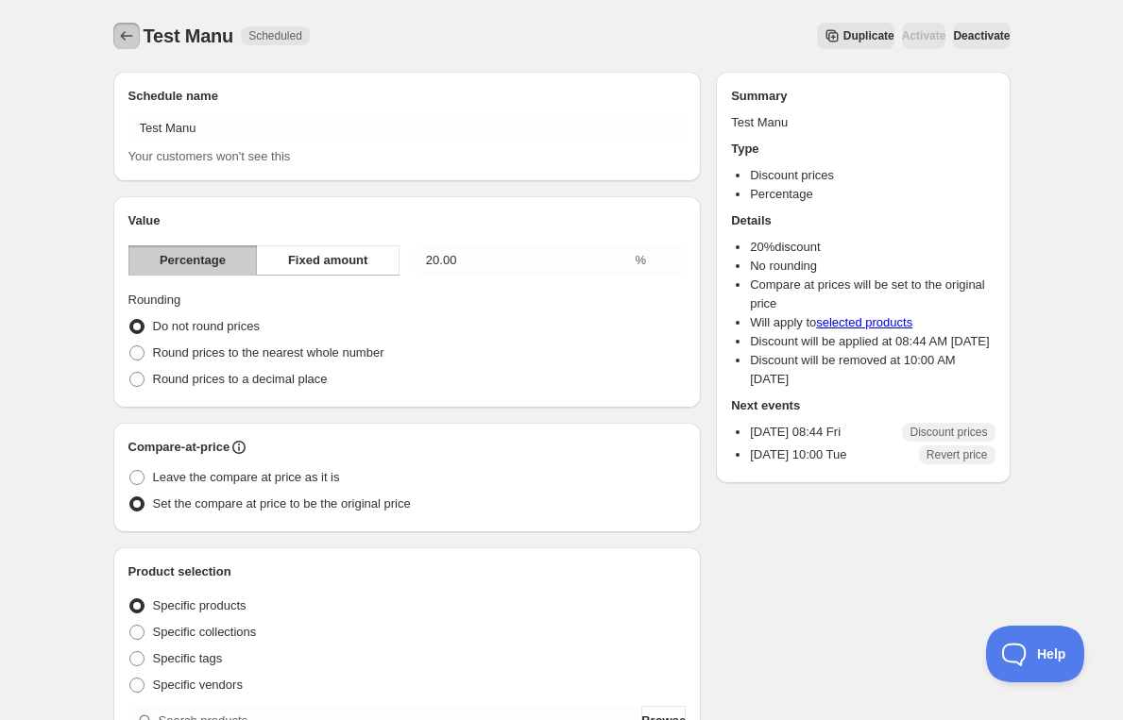
click at [126, 34] on icon "Schedules" at bounding box center [126, 35] width 19 height 19
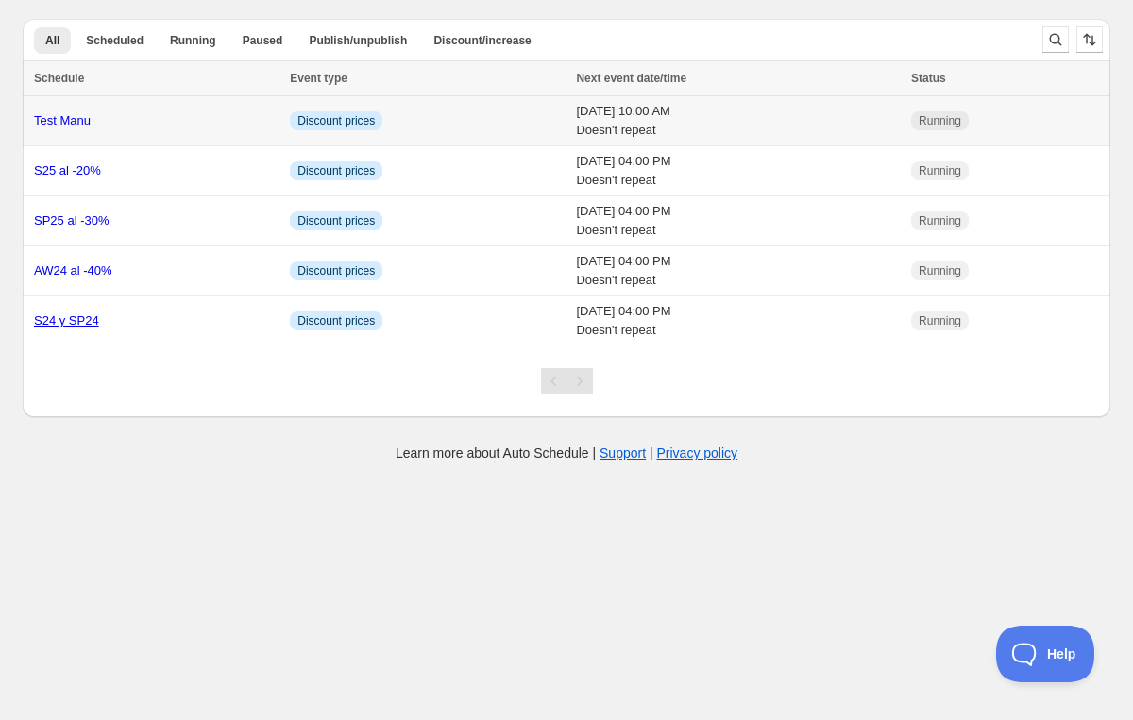
click at [63, 119] on link "Test Manu" at bounding box center [62, 120] width 57 height 14
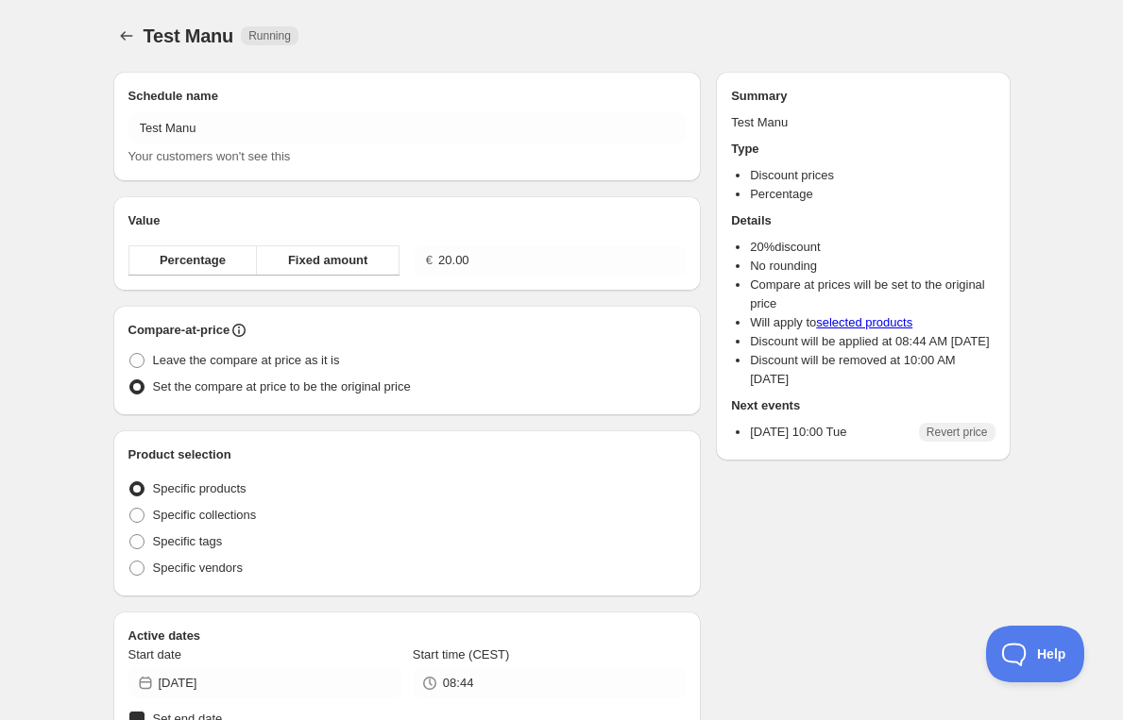
radio input "true"
checkbox input "true"
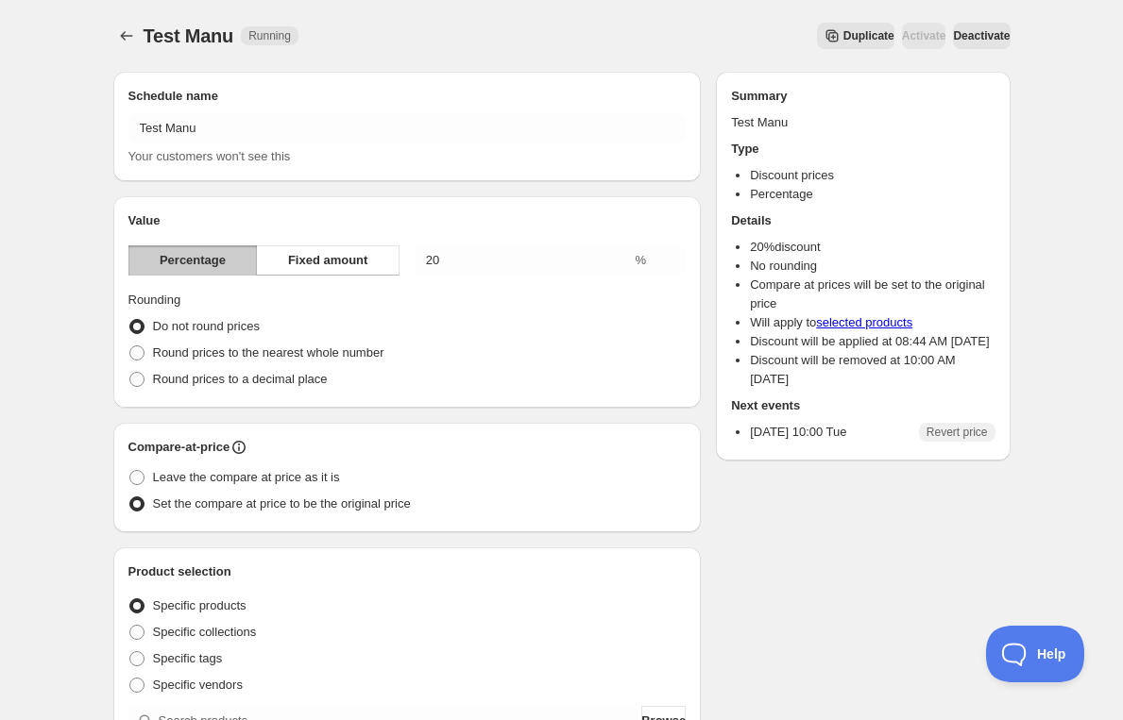
click at [973, 40] on span "Deactivate" at bounding box center [981, 35] width 57 height 15
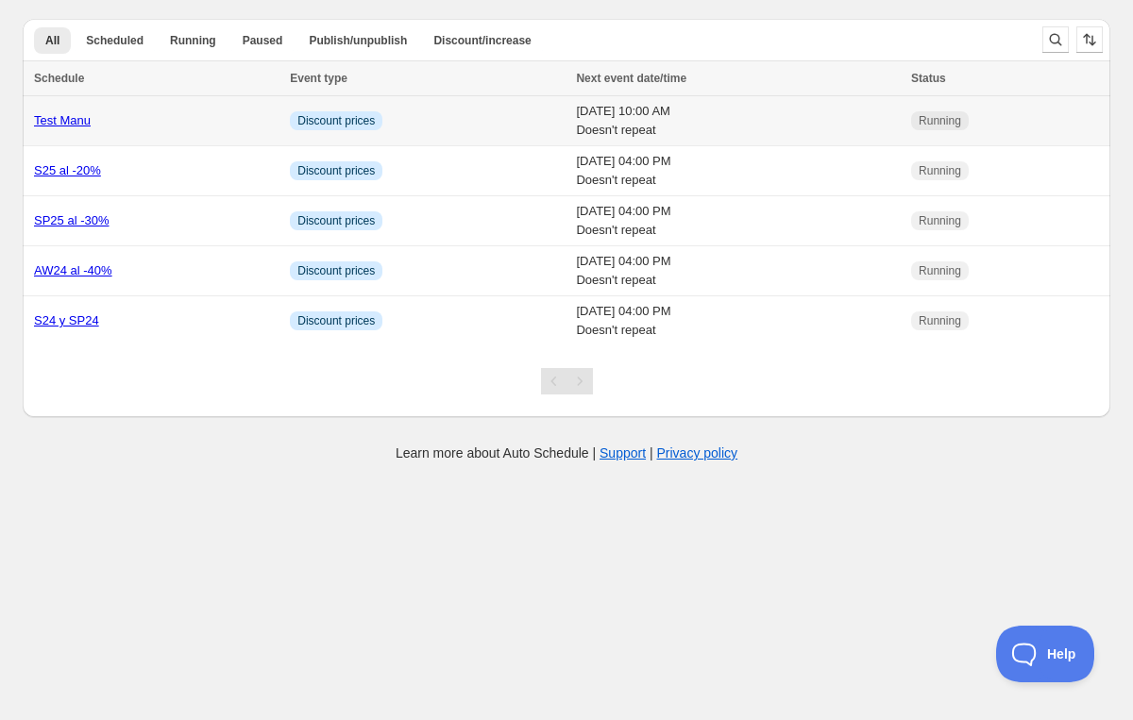
click at [69, 127] on link "Test Manu" at bounding box center [62, 120] width 57 height 14
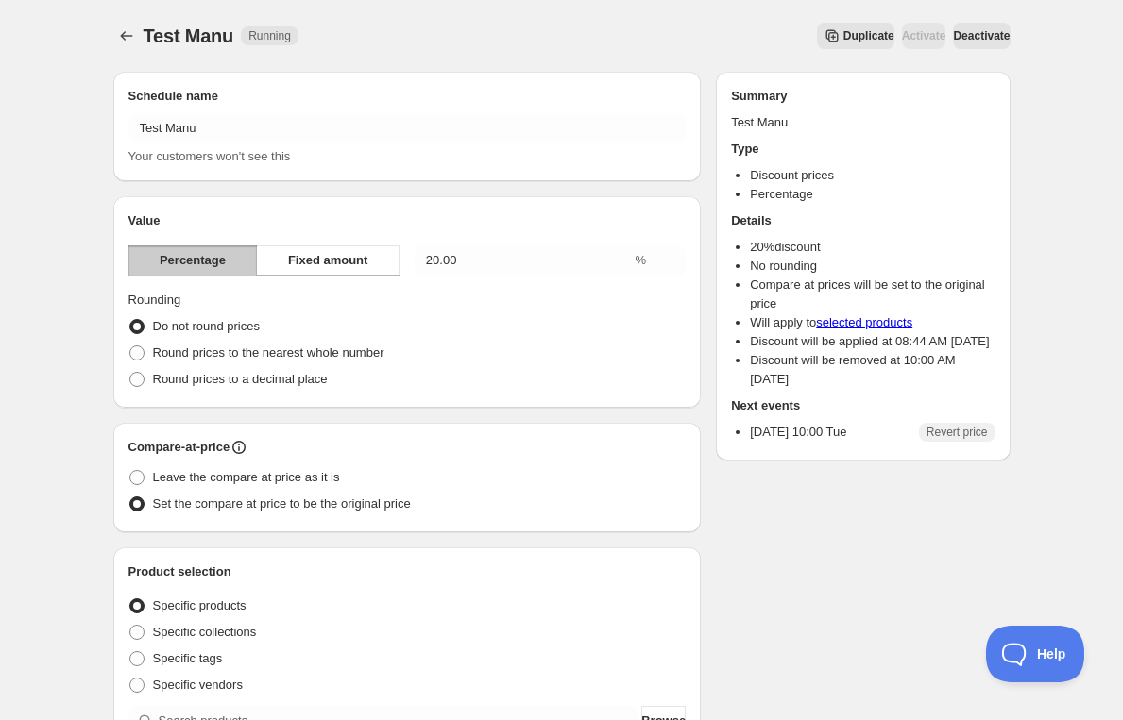
click at [962, 25] on button "Deactivate" at bounding box center [981, 36] width 57 height 26
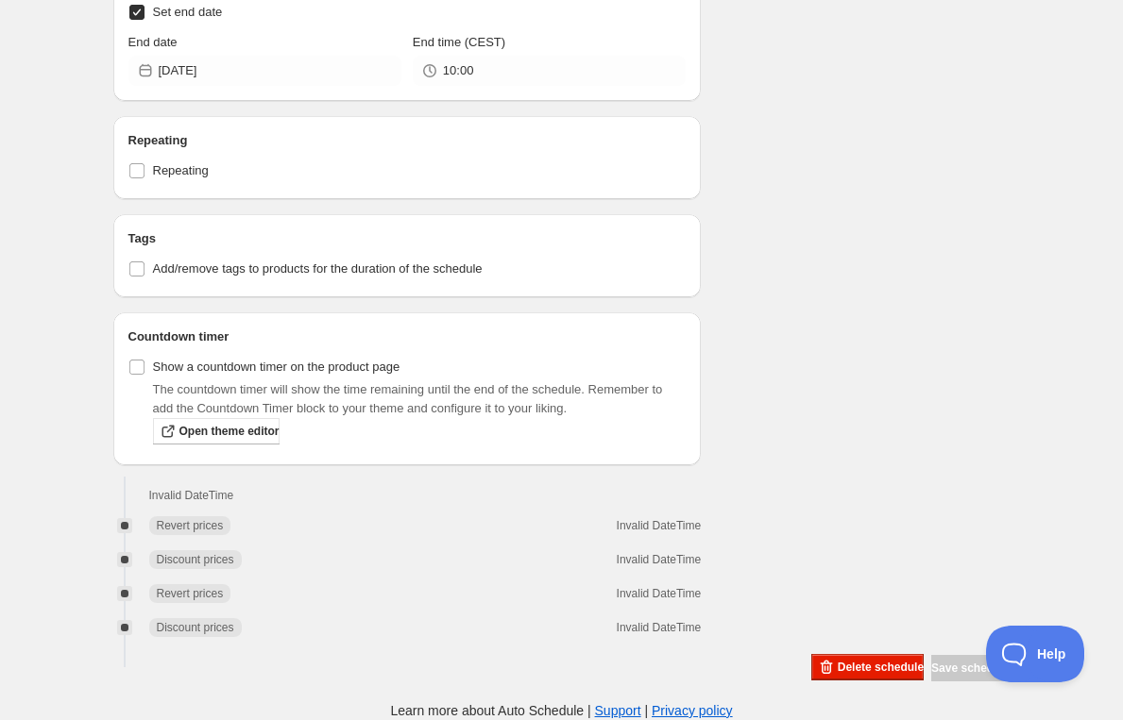
scroll to position [697, 0]
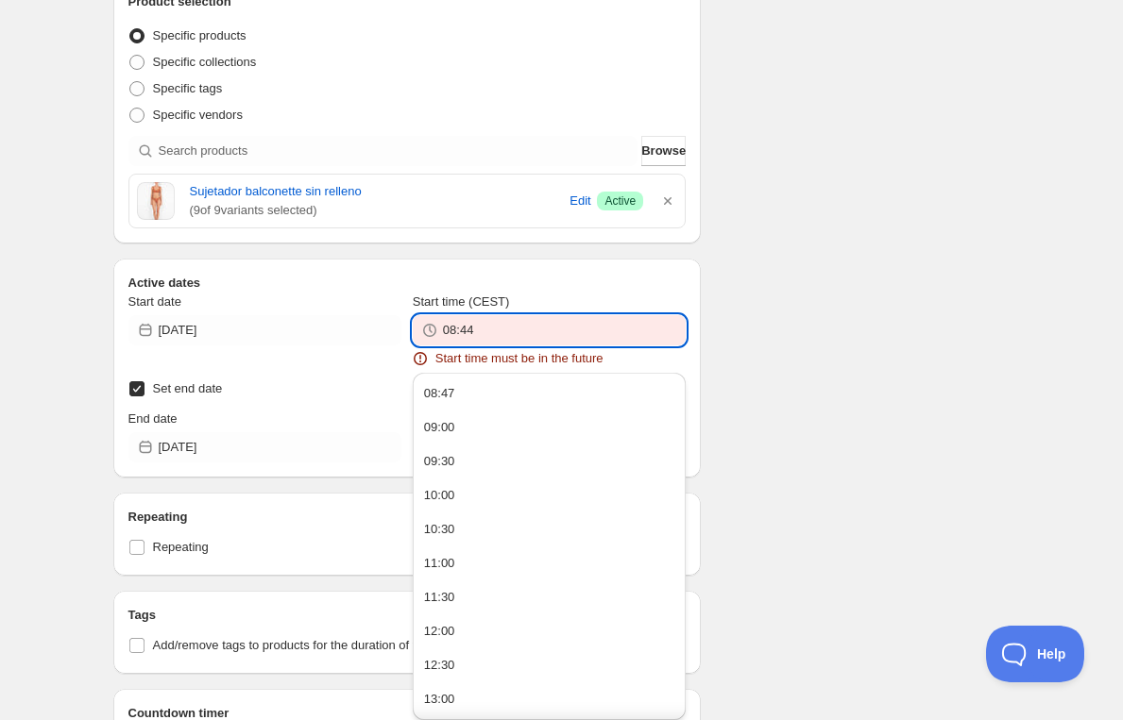
click at [515, 322] on input "08:44" at bounding box center [564, 330] width 243 height 30
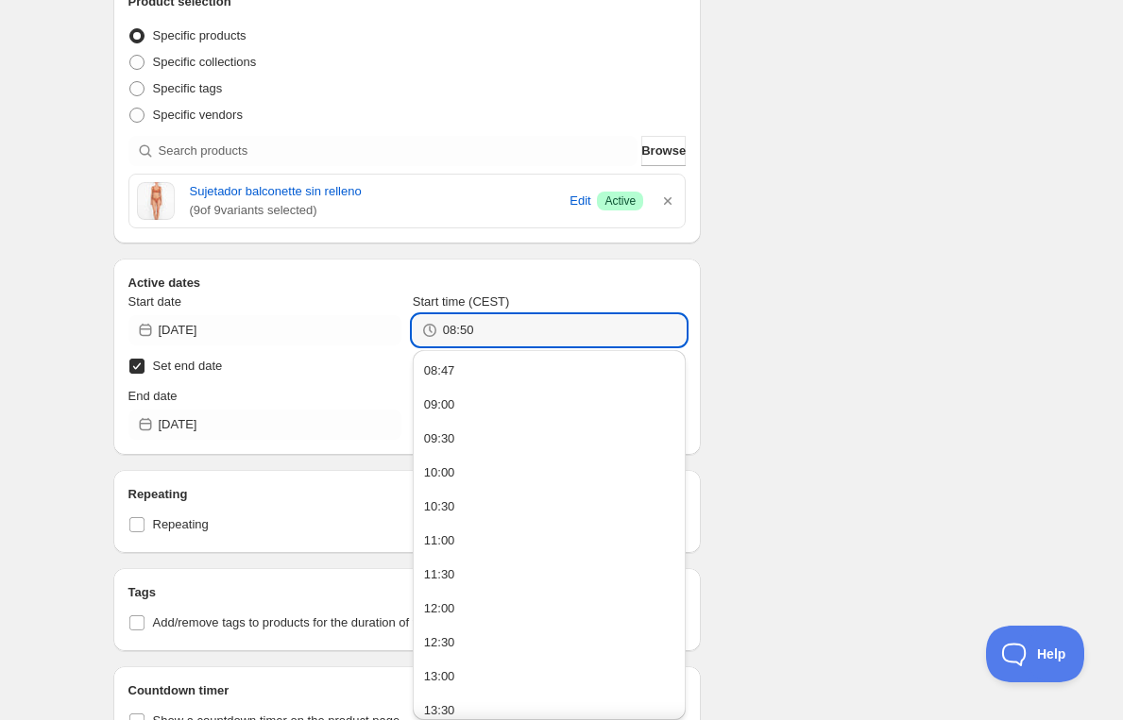
type input "08:50"
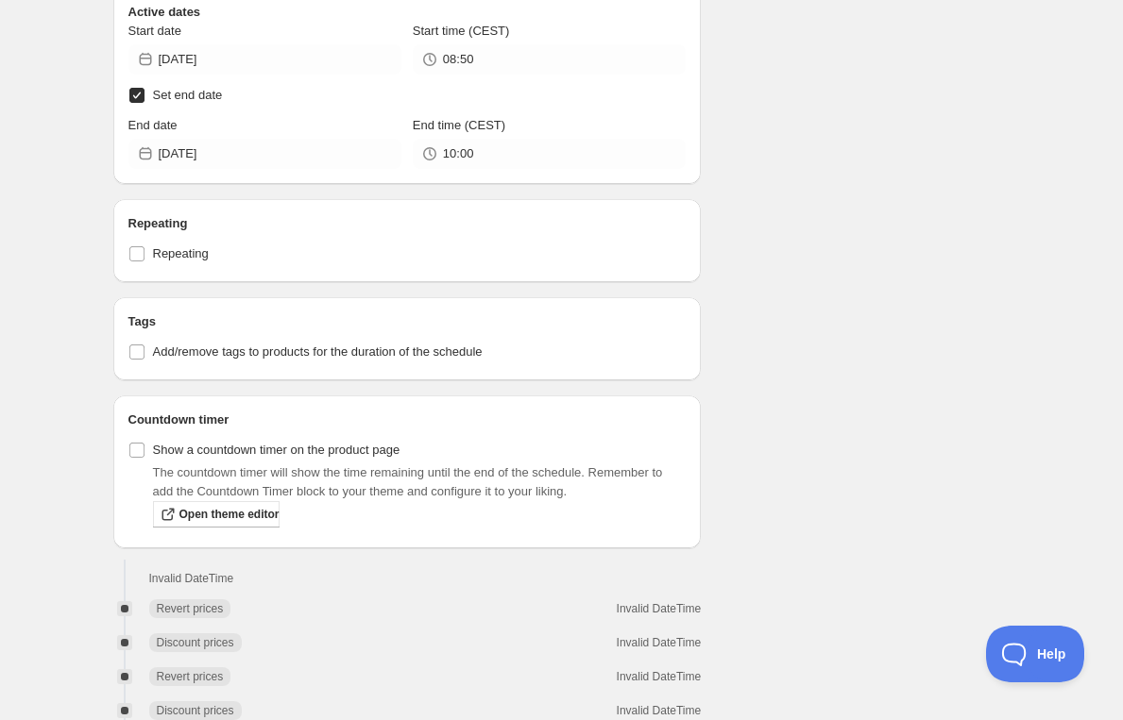
scroll to position [953, 0]
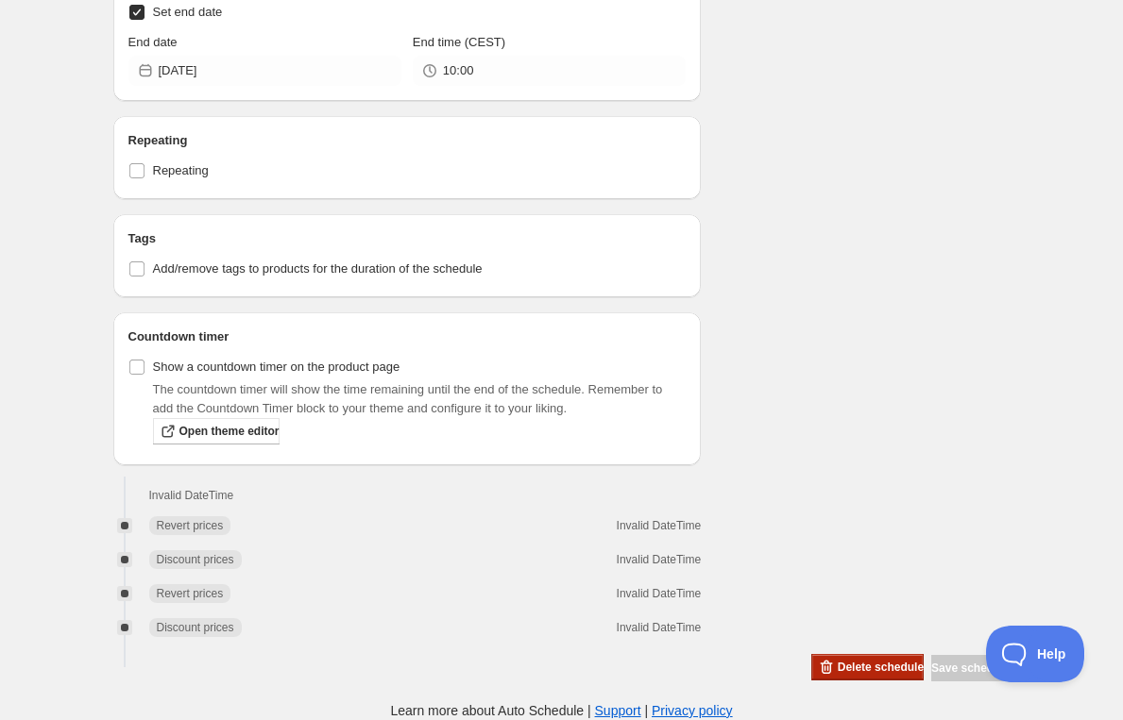
click at [845, 668] on span "Delete schedule" at bounding box center [880, 667] width 86 height 15
